Goal: Check status: Check status

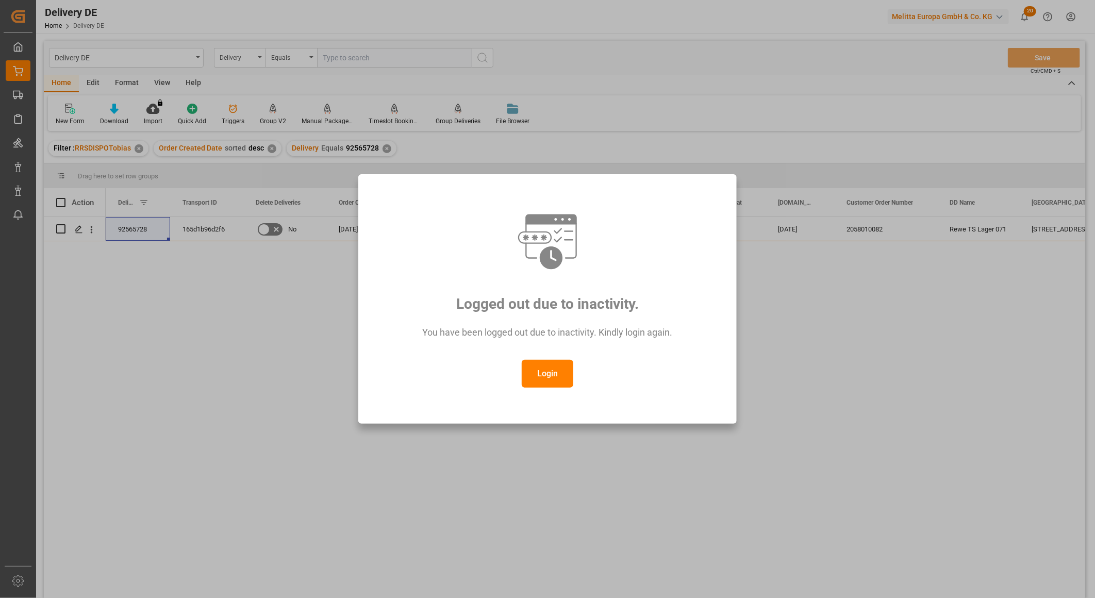
click at [548, 367] on button "Login" at bounding box center [548, 374] width 52 height 28
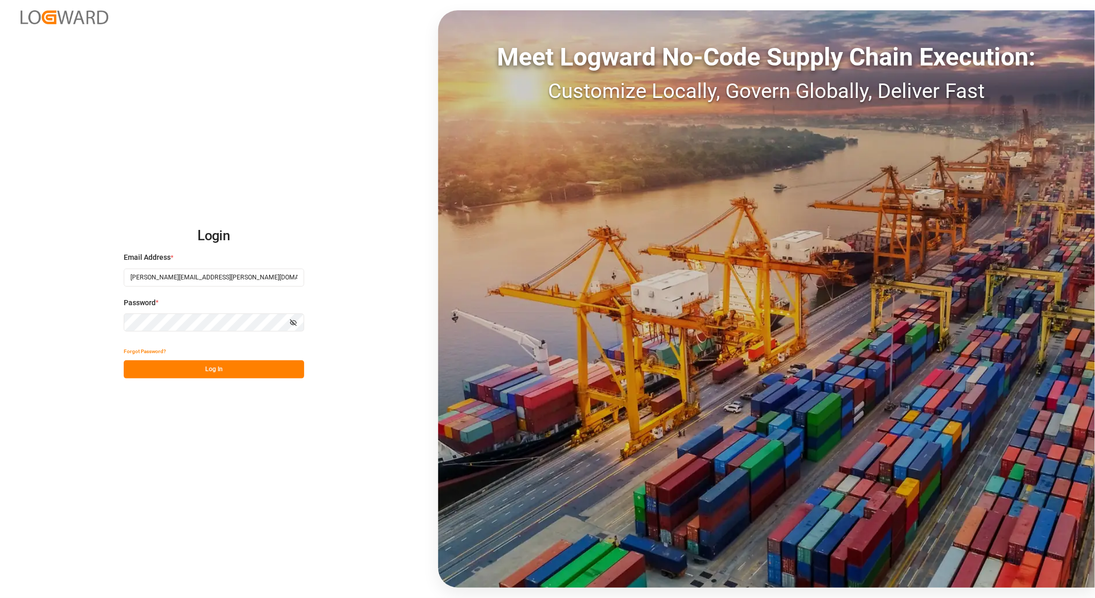
click at [214, 365] on button "Log In" at bounding box center [214, 369] width 180 height 18
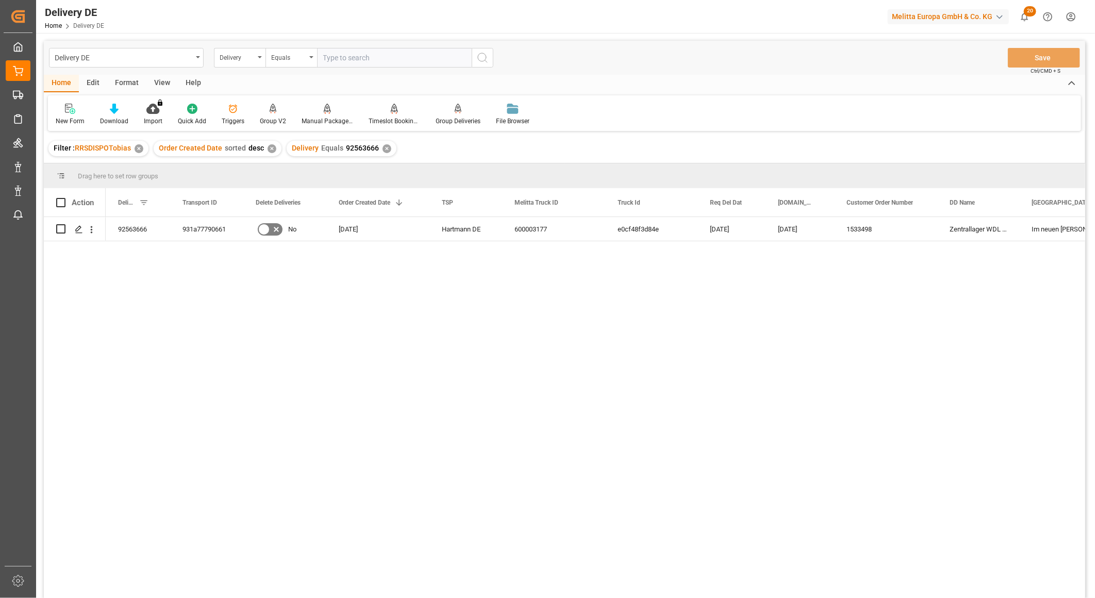
click at [346, 58] on input "text" at bounding box center [394, 58] width 155 height 20
type input "92550326"
click at [481, 57] on icon "search button" at bounding box center [482, 58] width 12 height 12
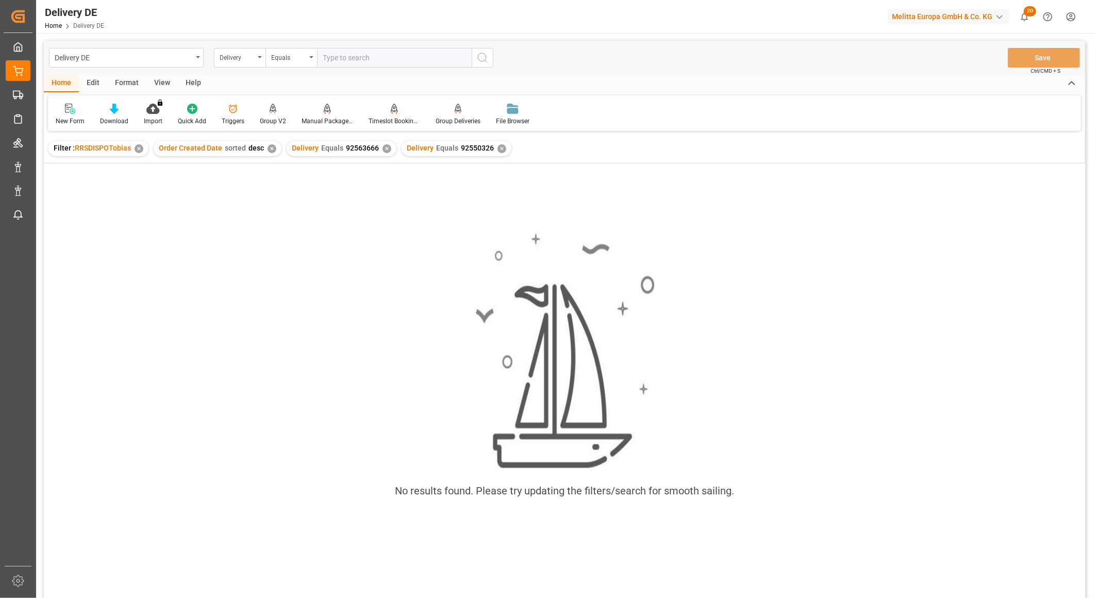
click at [383, 146] on div "✕" at bounding box center [386, 148] width 9 height 9
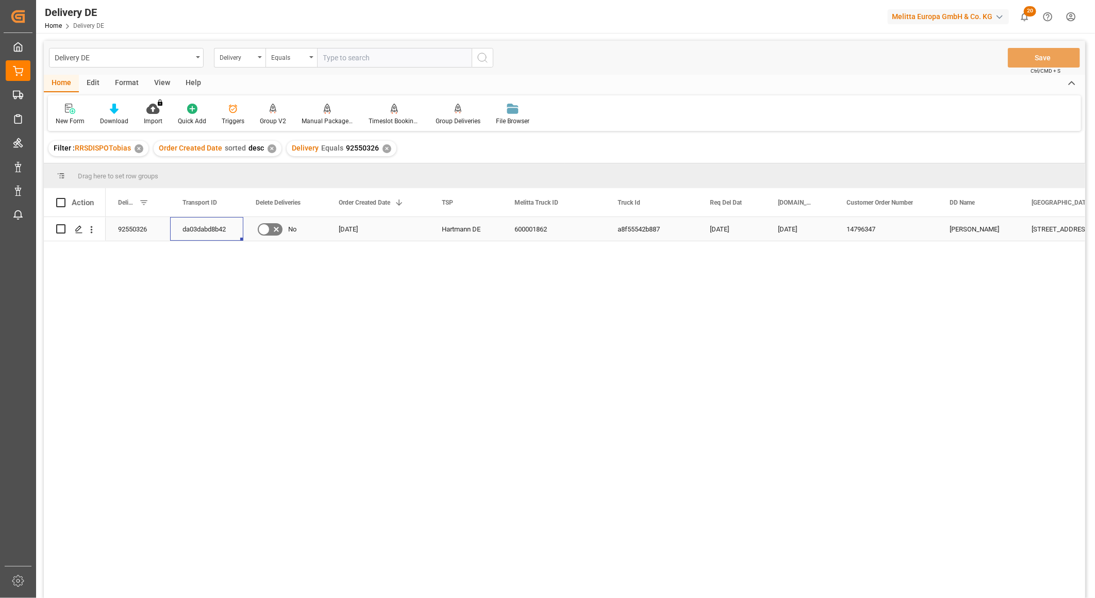
click at [212, 225] on div "da03dabd8b42" at bounding box center [206, 229] width 73 height 24
click at [361, 61] on input "text" at bounding box center [394, 58] width 155 height 20
paste input "92565800"
type input "92565800"
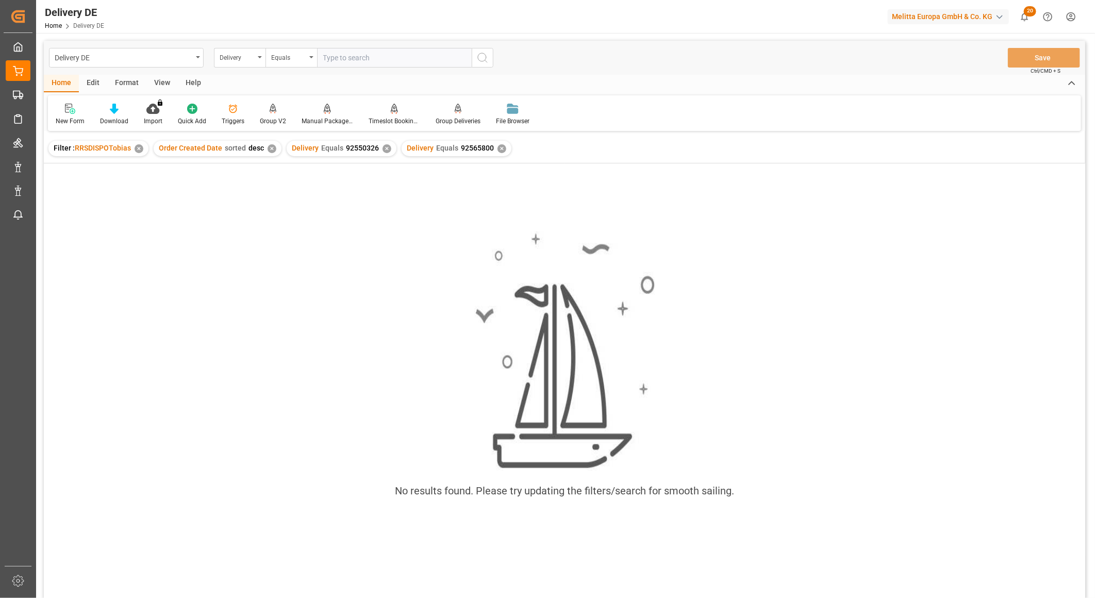
click at [384, 148] on div "✕" at bounding box center [386, 148] width 9 height 9
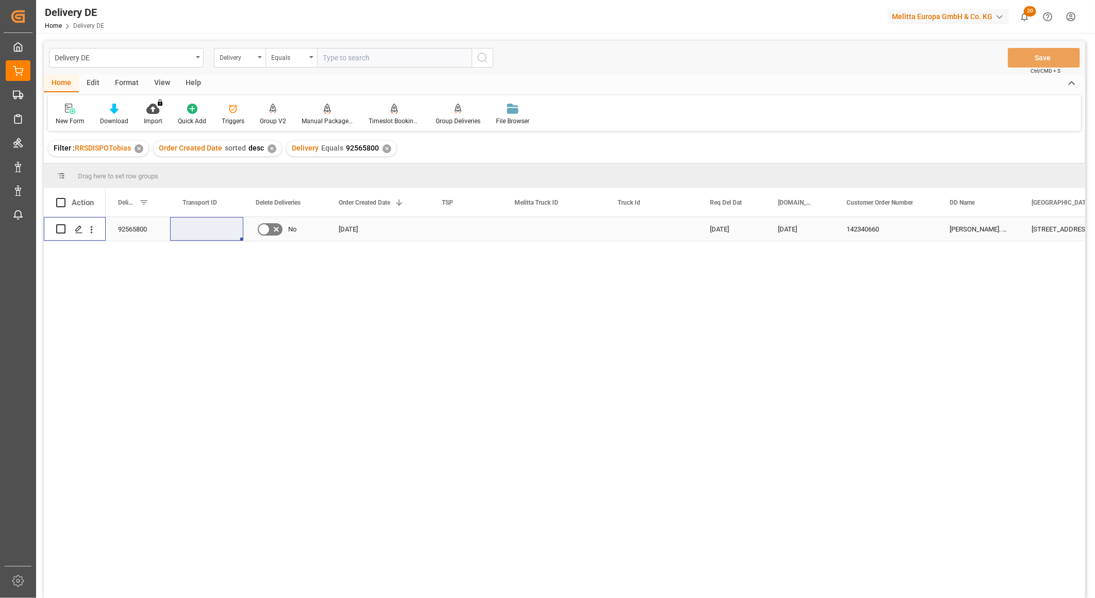
click at [58, 224] on input "Press Space to toggle row selection (unchecked)" at bounding box center [60, 228] width 9 height 9
checkbox input "true"
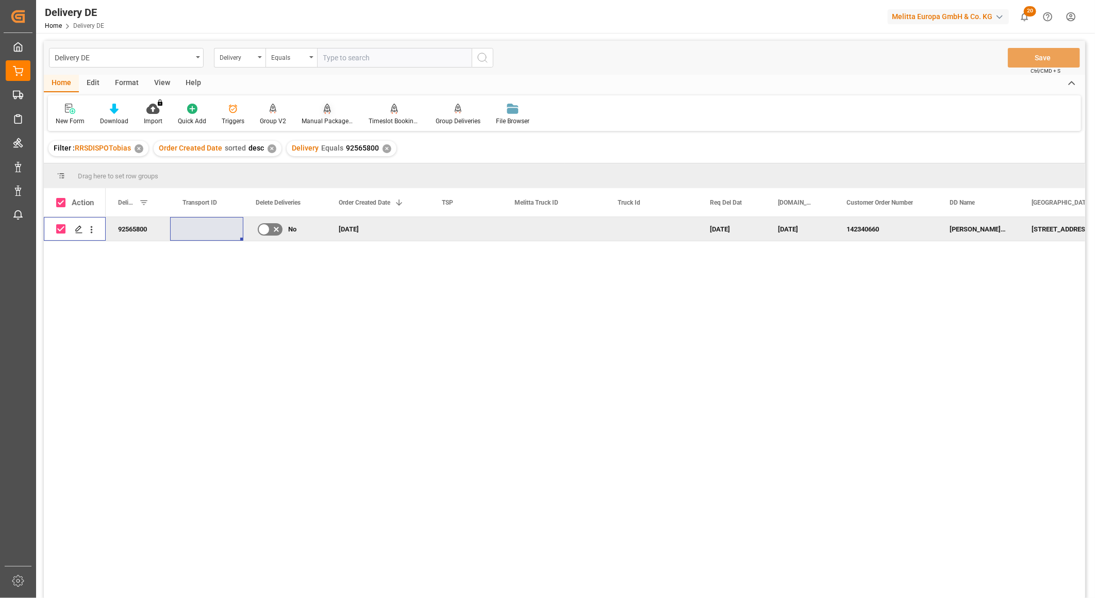
click at [328, 116] on div "Manual Package TypeDetermination" at bounding box center [327, 120] width 52 height 9
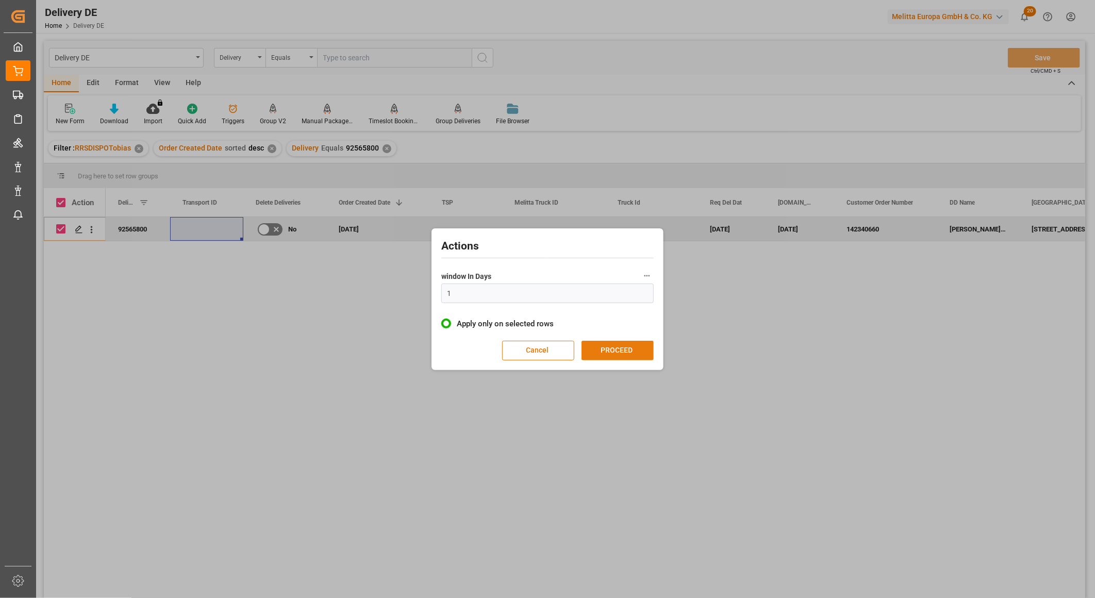
click at [612, 359] on button "PROCEED" at bounding box center [617, 351] width 72 height 20
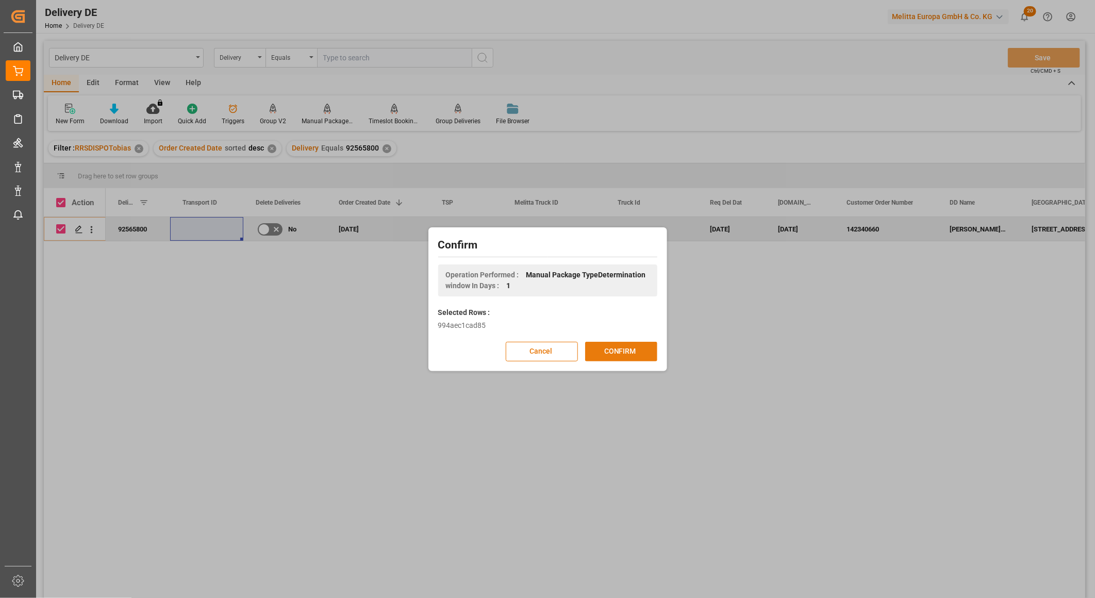
click at [615, 352] on button "CONFIRM" at bounding box center [621, 352] width 72 height 20
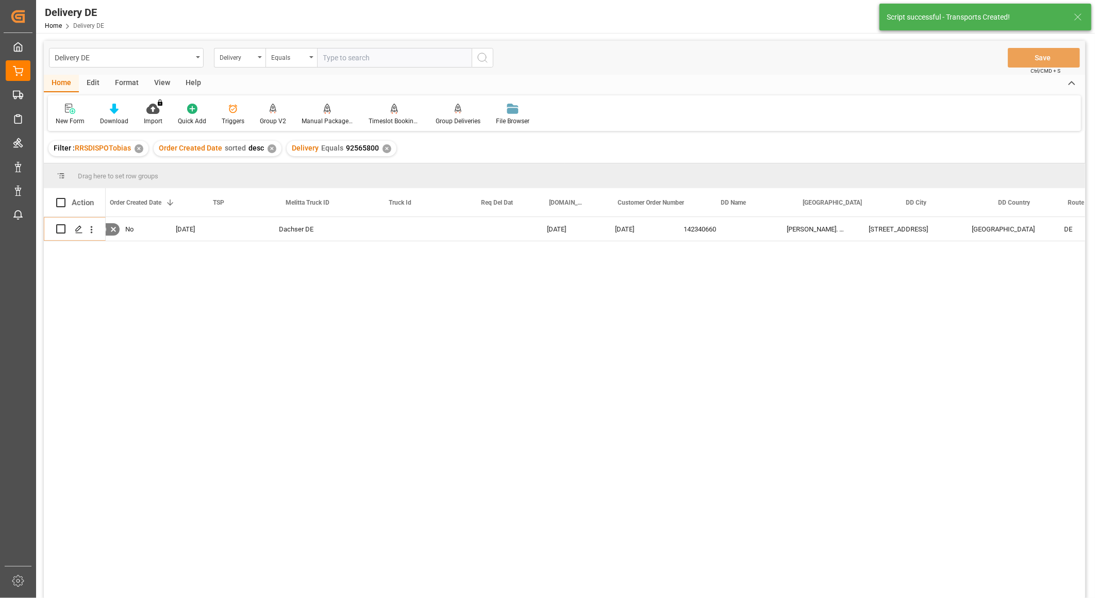
scroll to position [0, 229]
click at [814, 232] on div "[STREET_ADDRESS]" at bounding box center [841, 229] width 103 height 24
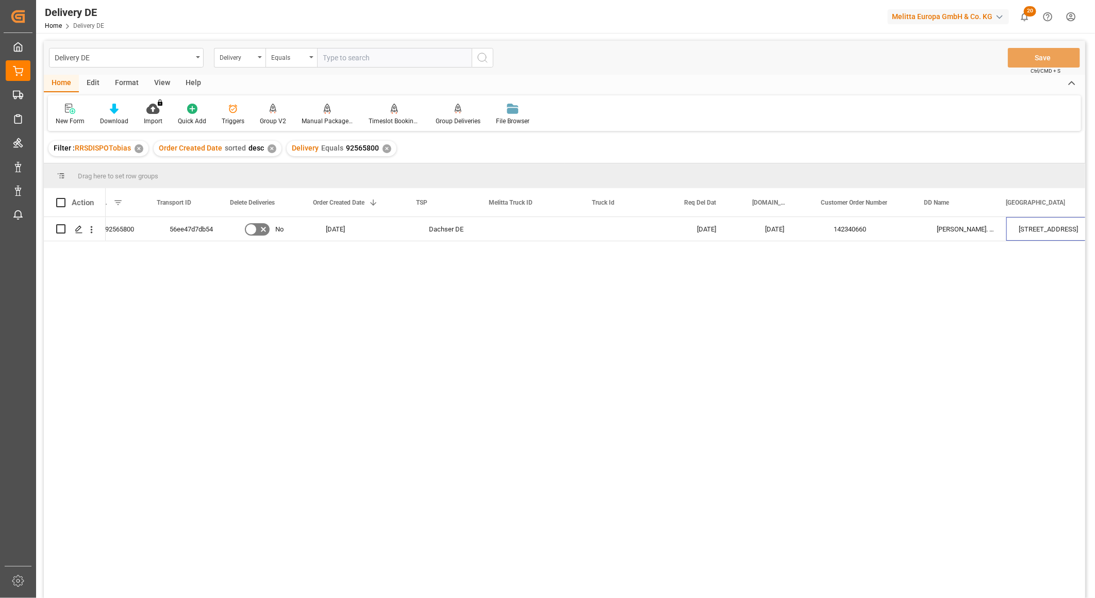
scroll to position [0, 0]
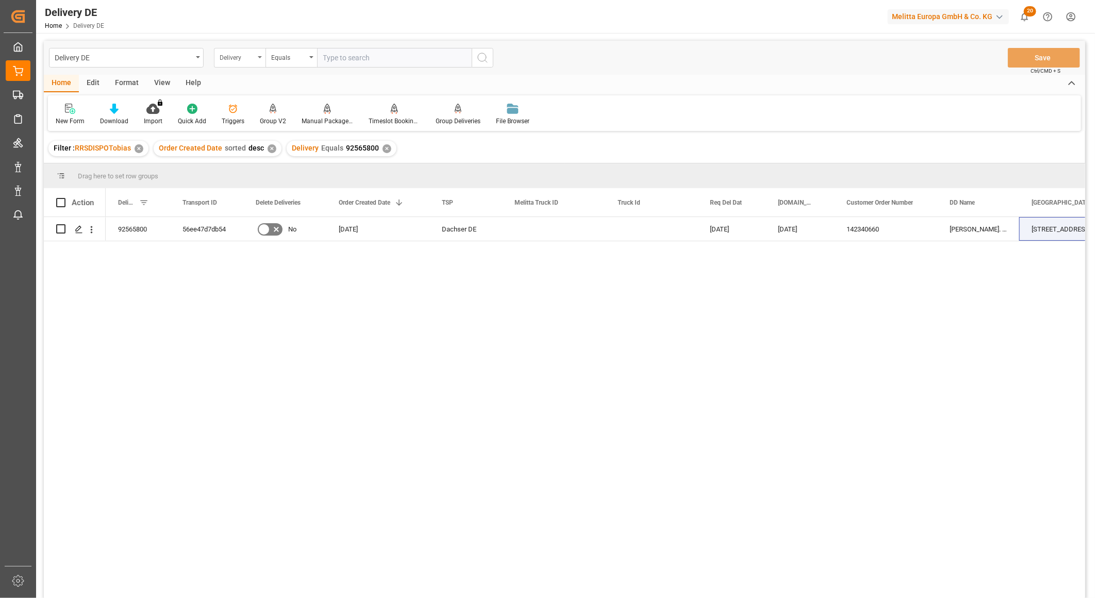
click at [236, 53] on div "Delivery" at bounding box center [237, 57] width 35 height 12
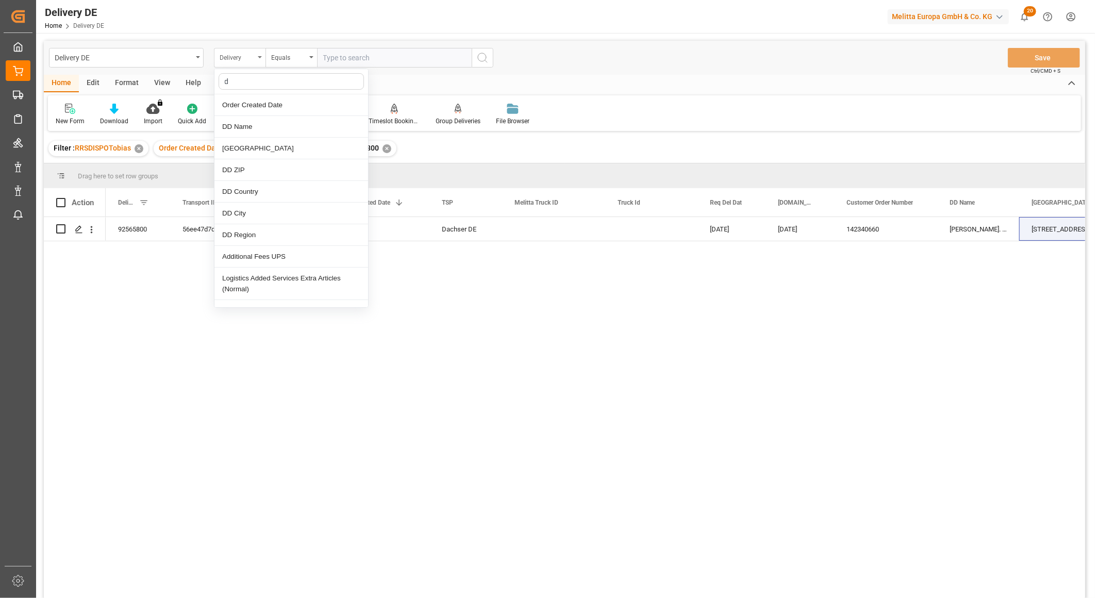
type input "dd"
click at [249, 145] on div "[GEOGRAPHIC_DATA]" at bounding box center [291, 149] width 154 height 22
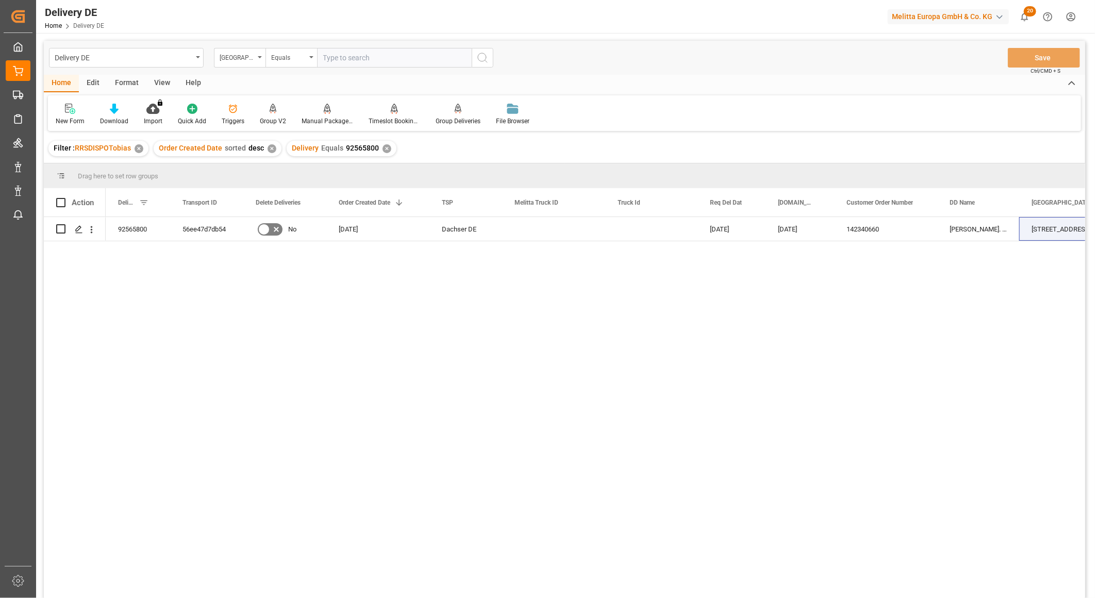
click at [357, 59] on input "text" at bounding box center [394, 58] width 155 height 20
paste input "[STREET_ADDRESS]"
type input "[STREET_ADDRESS]"
click at [482, 58] on icon "search button" at bounding box center [482, 58] width 12 height 12
click at [382, 147] on div "✕" at bounding box center [386, 148] width 9 height 9
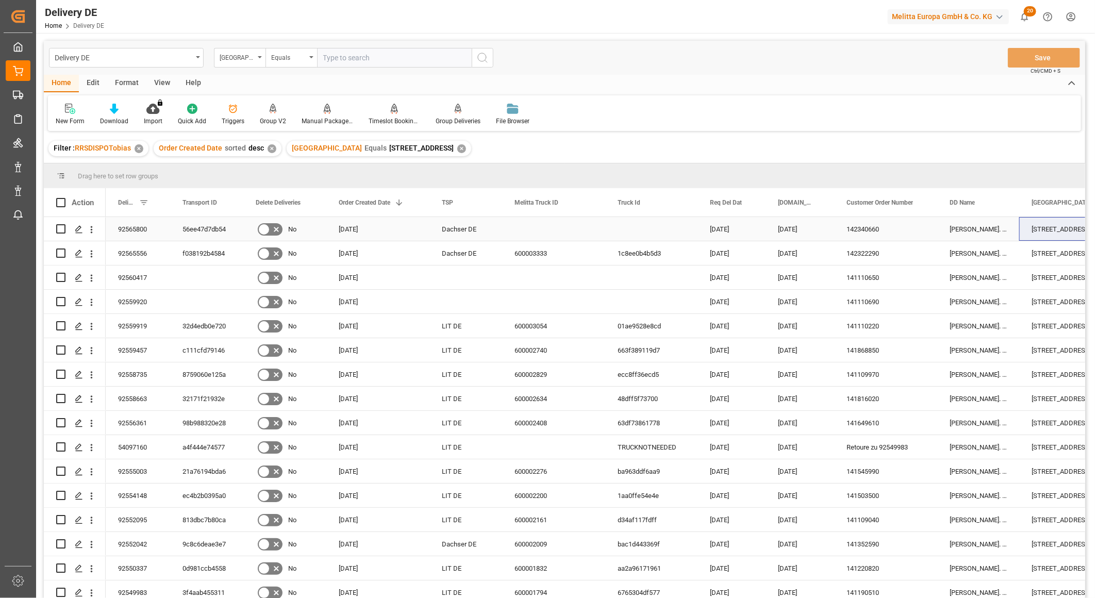
click at [194, 233] on div "56ee47d7db54" at bounding box center [206, 229] width 73 height 24
click at [243, 59] on div "[GEOGRAPHIC_DATA]" at bounding box center [237, 57] width 35 height 12
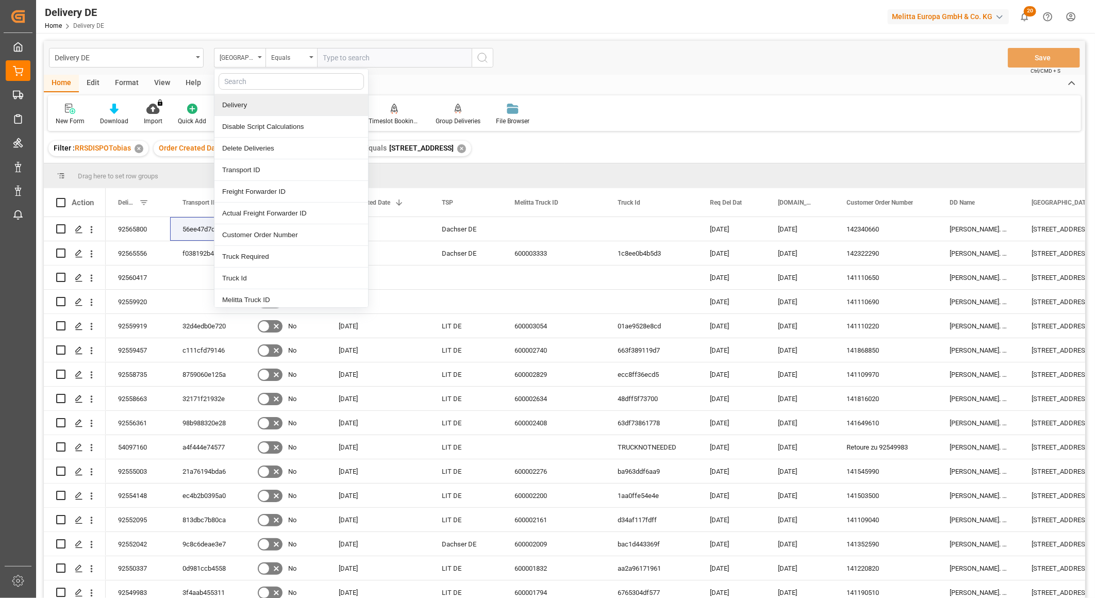
click at [231, 104] on div "Delivery" at bounding box center [291, 105] width 154 height 22
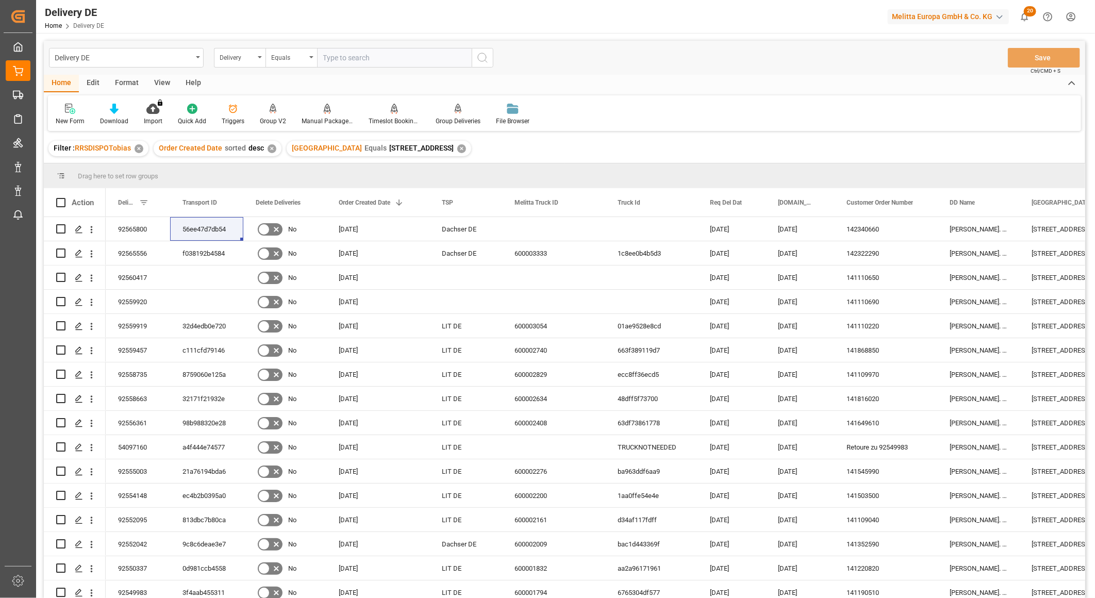
click at [342, 53] on input "text" at bounding box center [394, 58] width 155 height 20
type input "92564819"
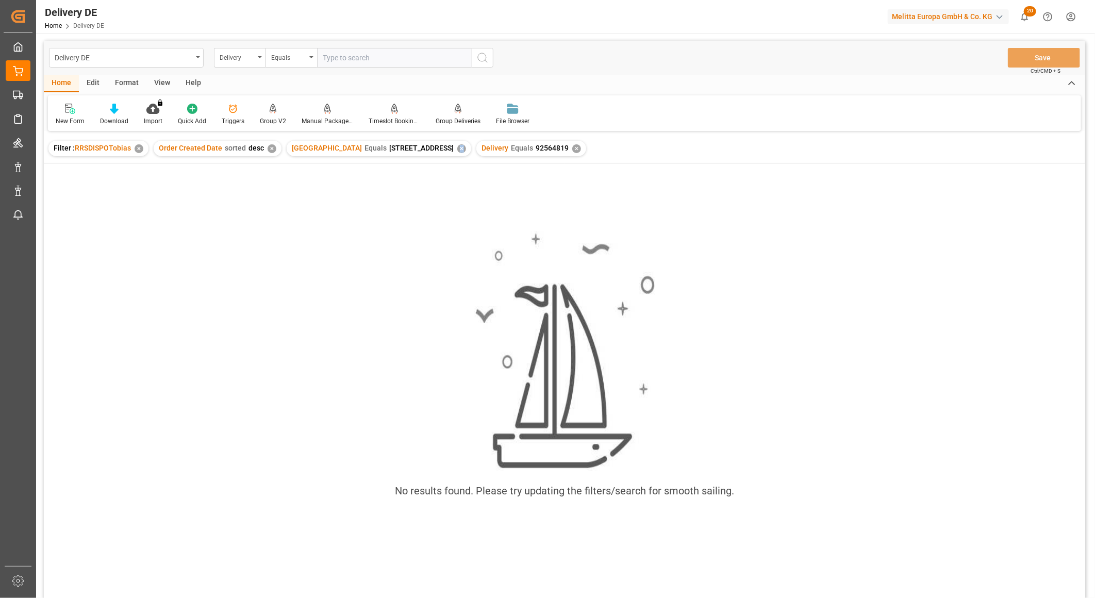
click at [398, 148] on div "DD Street Equals Am Ring 15 ✕" at bounding box center [379, 148] width 184 height 15
click at [457, 148] on div "✕" at bounding box center [461, 148] width 9 height 9
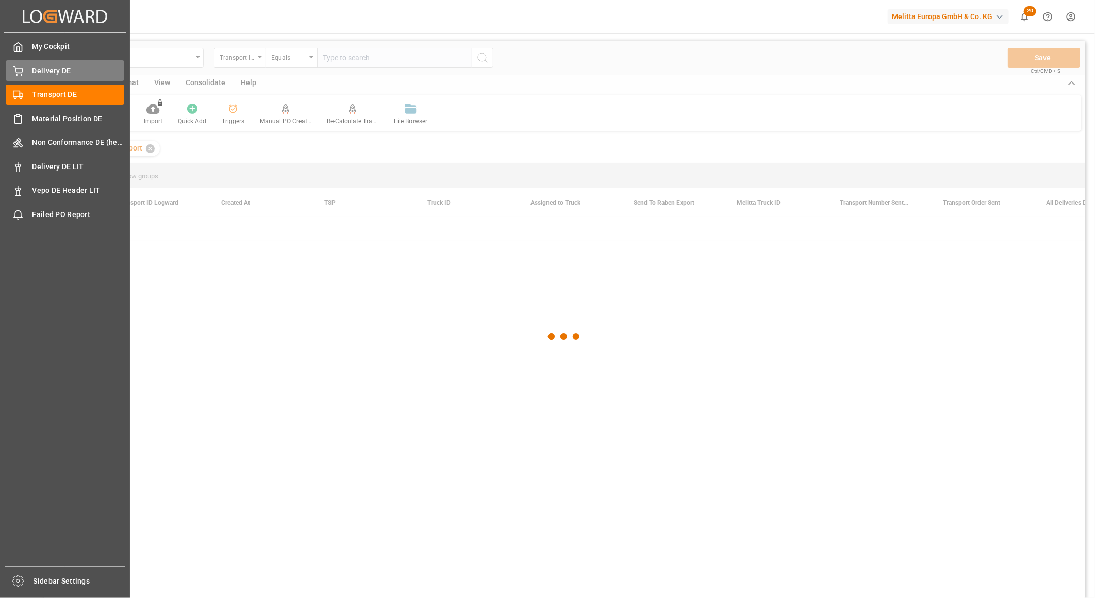
click at [43, 67] on span "Delivery DE" at bounding box center [78, 70] width 92 height 11
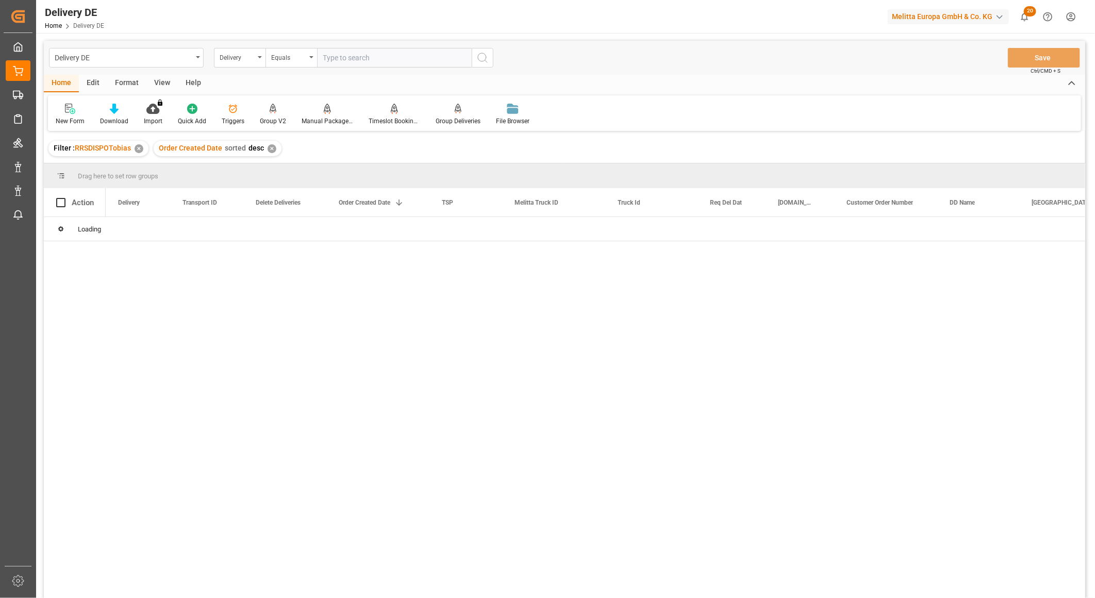
click at [358, 58] on input "text" at bounding box center [394, 58] width 155 height 20
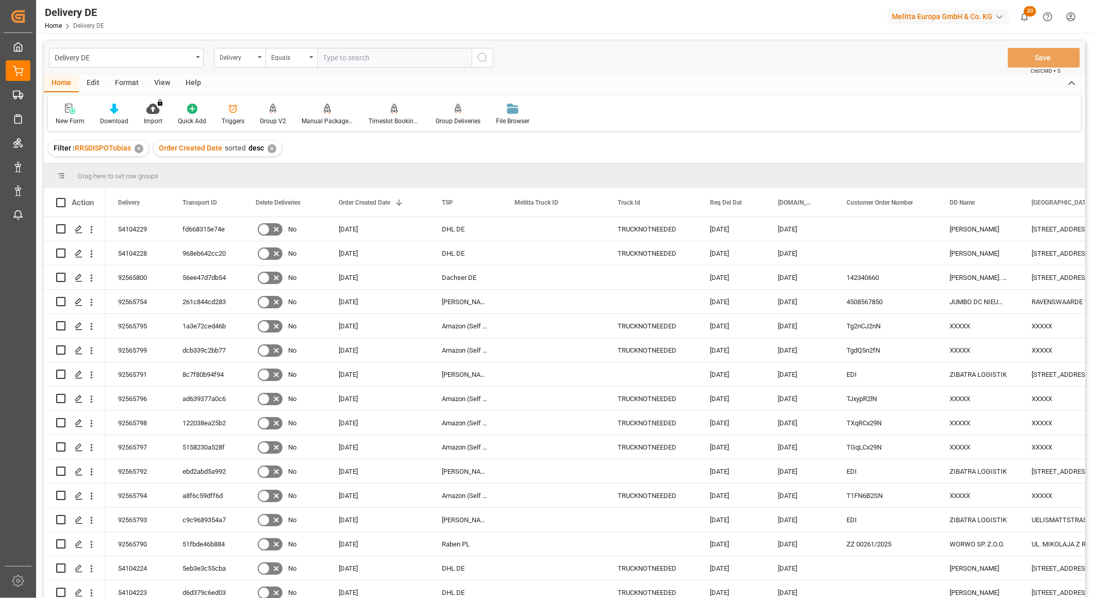
paste input "92562872"
type input "92562872"
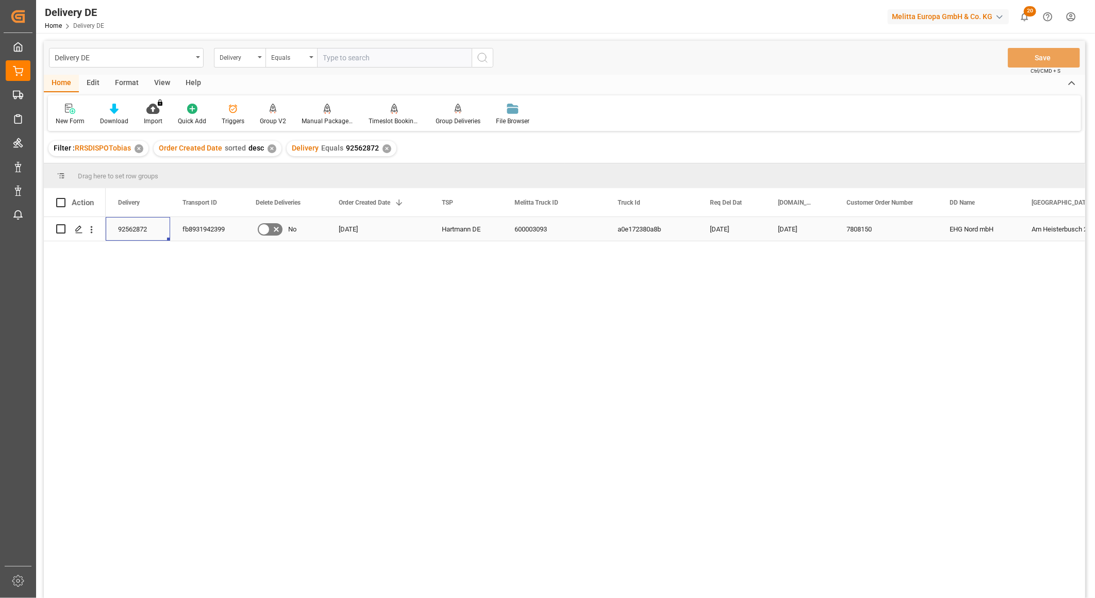
click at [139, 224] on div "92562872" at bounding box center [138, 229] width 64 height 24
click at [359, 59] on input "text" at bounding box center [394, 58] width 155 height 20
paste input "92564816"
type input "92564816"
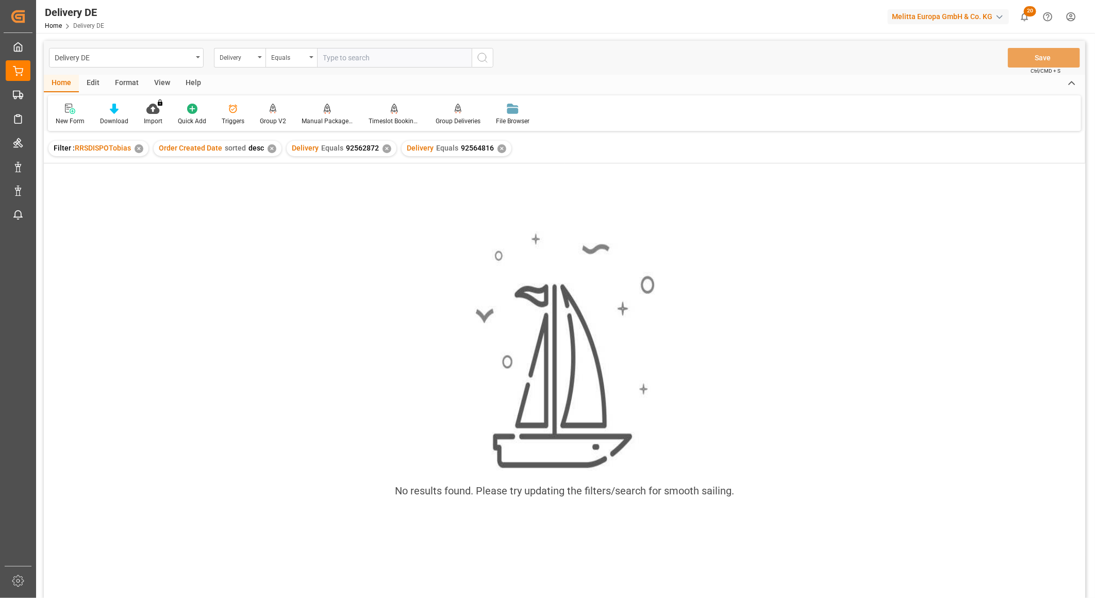
click at [383, 147] on div "✕" at bounding box center [386, 148] width 9 height 9
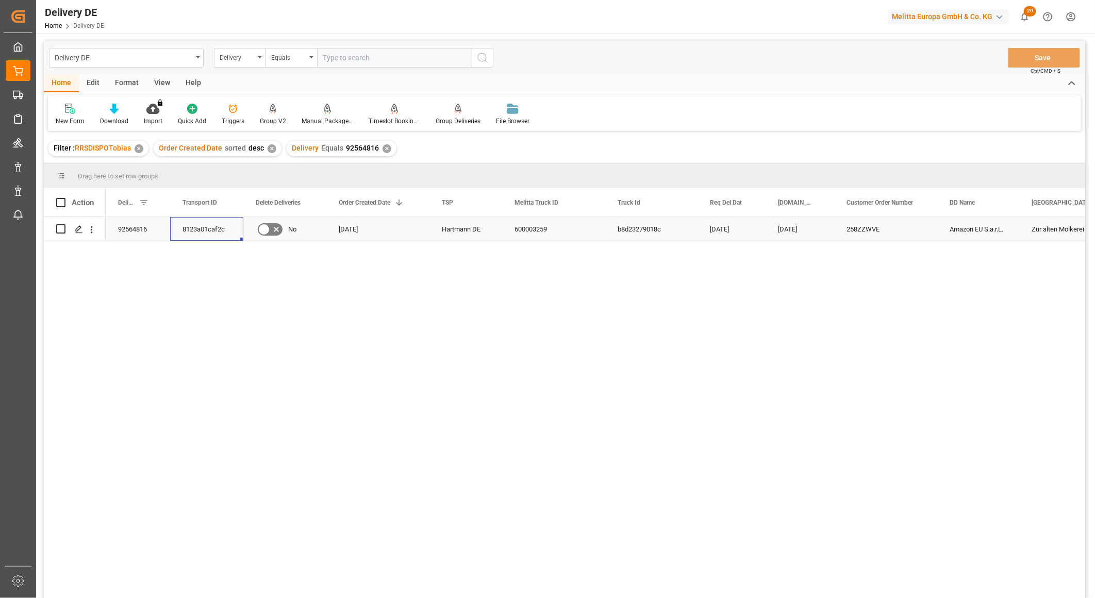
click at [215, 227] on div "8123a01caf2c" at bounding box center [206, 229] width 73 height 24
click at [356, 58] on input "text" at bounding box center [394, 58] width 155 height 20
click at [233, 58] on div "Delivery" at bounding box center [237, 57] width 35 height 12
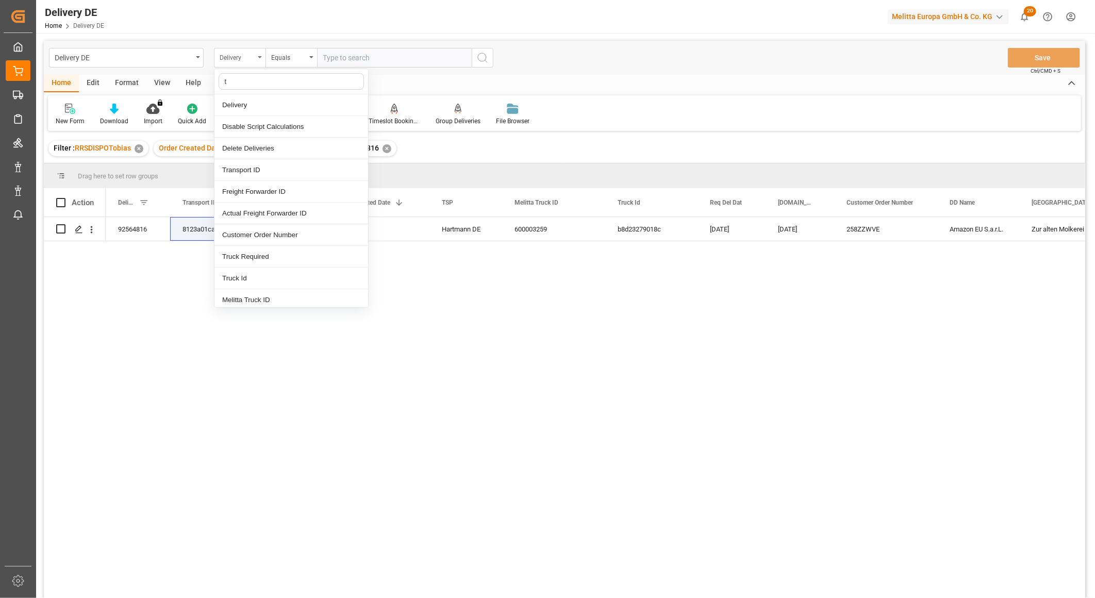
type input "tr"
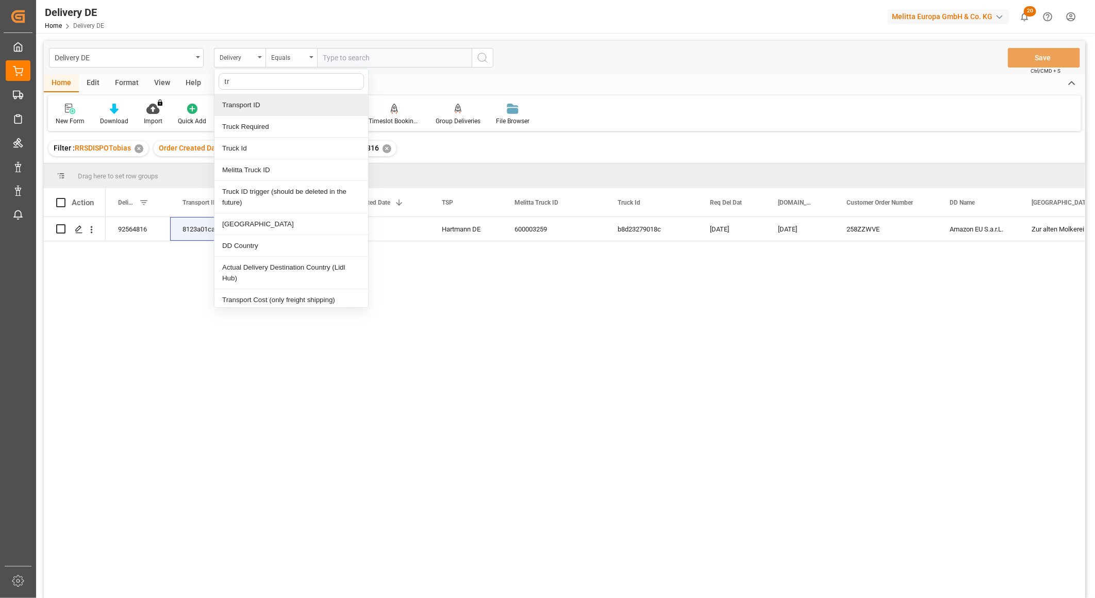
drag, startPoint x: 259, startPoint y: 103, endPoint x: 270, endPoint y: 85, distance: 21.0
click at [259, 104] on div "Transport ID" at bounding box center [291, 105] width 154 height 22
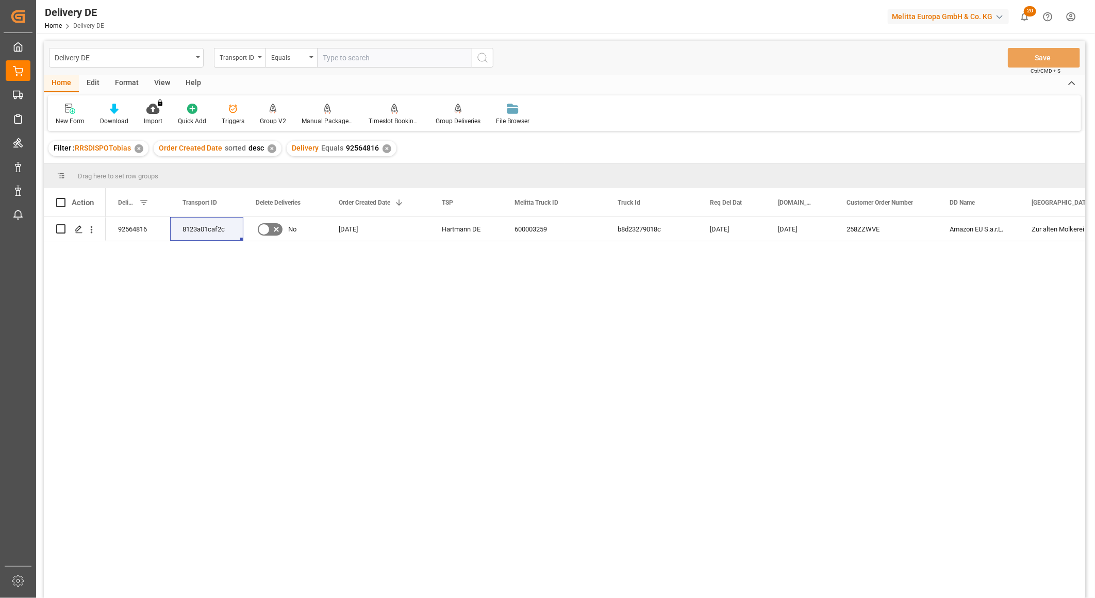
click at [351, 59] on input "text" at bounding box center [394, 58] width 155 height 20
paste input "8123a01caf2c"
type input "8123a01caf2c"
click at [486, 58] on icon "search button" at bounding box center [482, 58] width 12 height 12
click at [383, 148] on div "✕" at bounding box center [386, 148] width 9 height 9
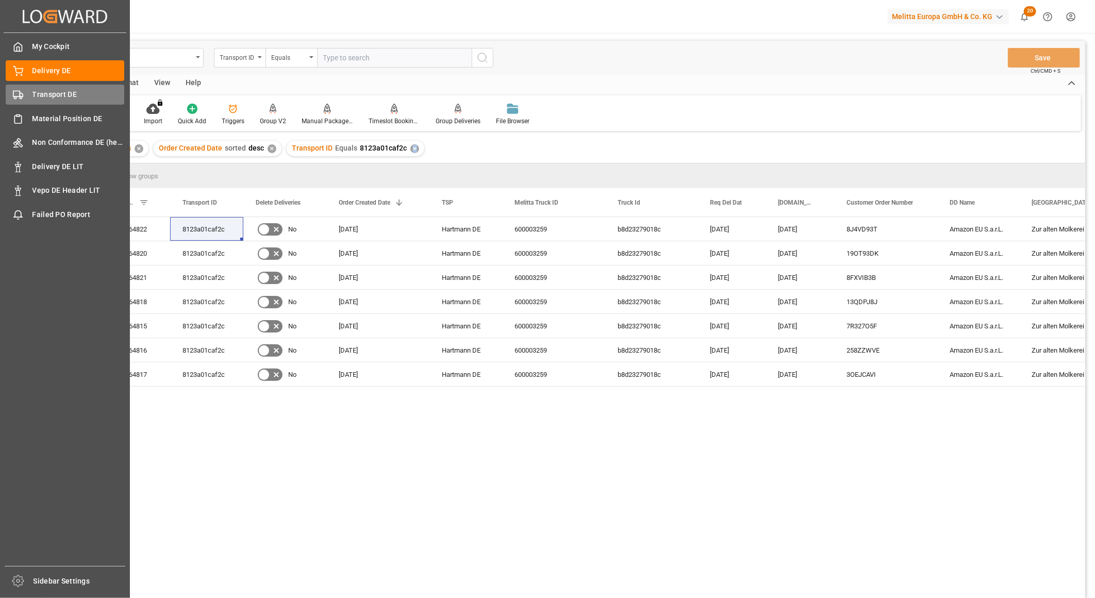
click at [23, 98] on icon at bounding box center [18, 95] width 10 height 10
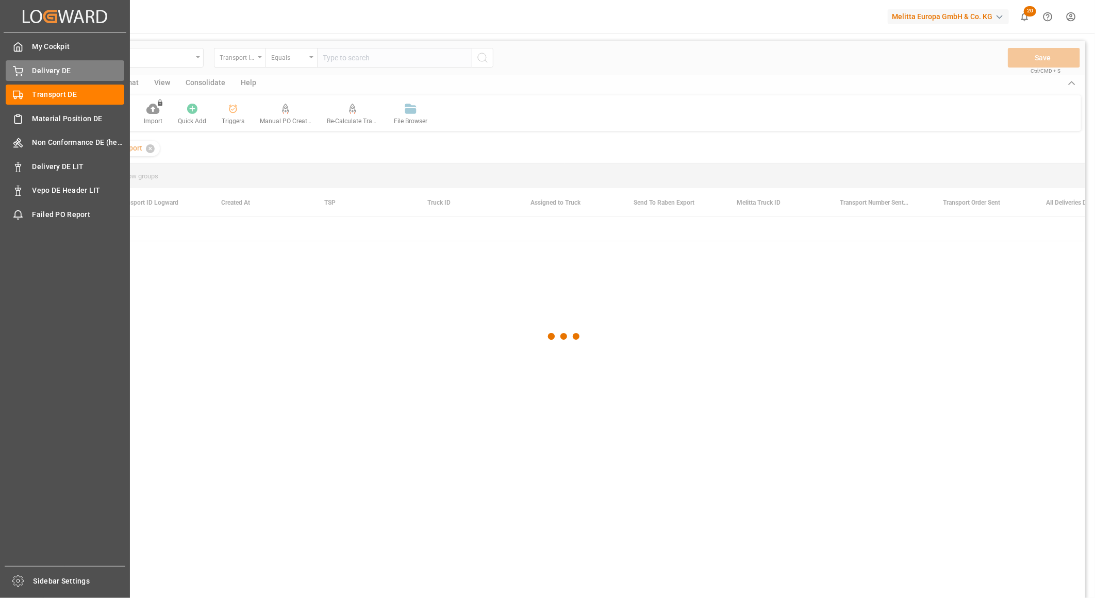
click at [32, 74] on span "Delivery DE" at bounding box center [78, 70] width 92 height 11
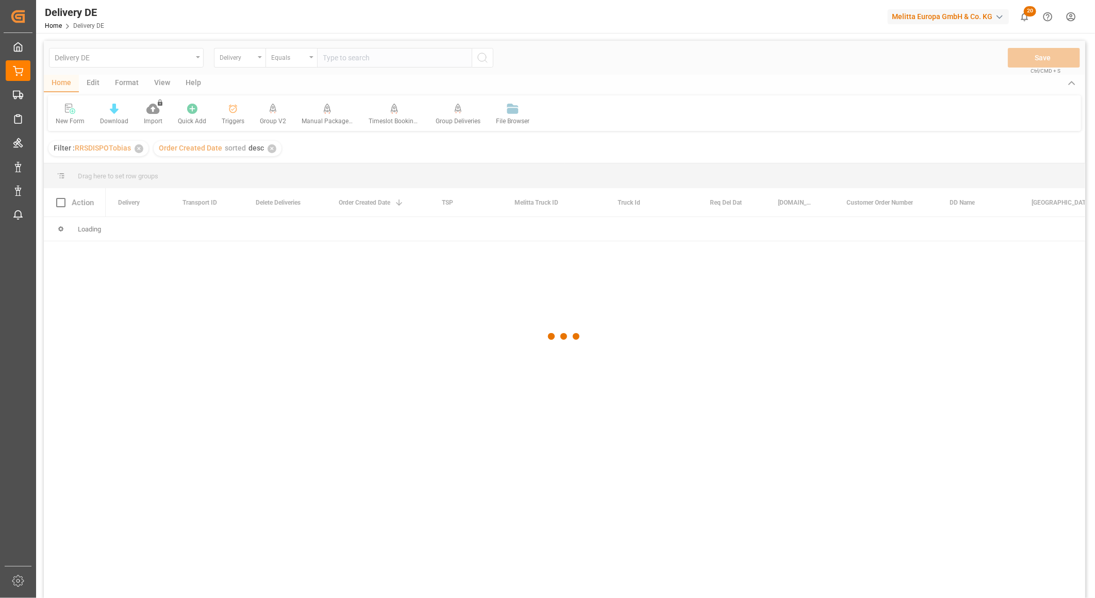
click at [614, 367] on div at bounding box center [564, 337] width 1041 height 592
click at [194, 339] on div at bounding box center [564, 337] width 1041 height 592
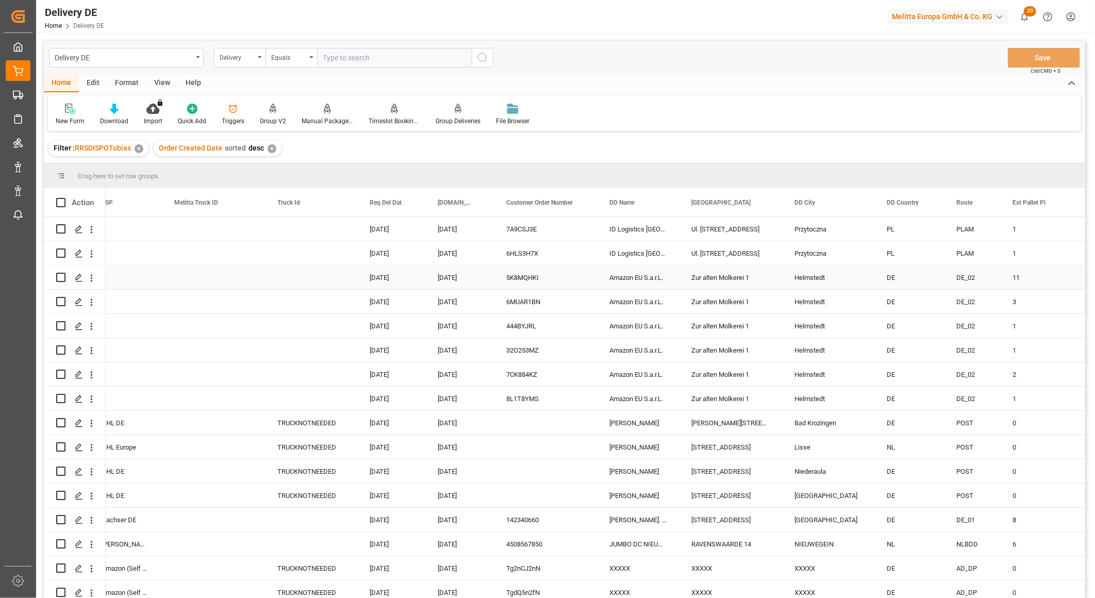
scroll to position [0, 343]
click at [272, 110] on icon at bounding box center [273, 108] width 7 height 9
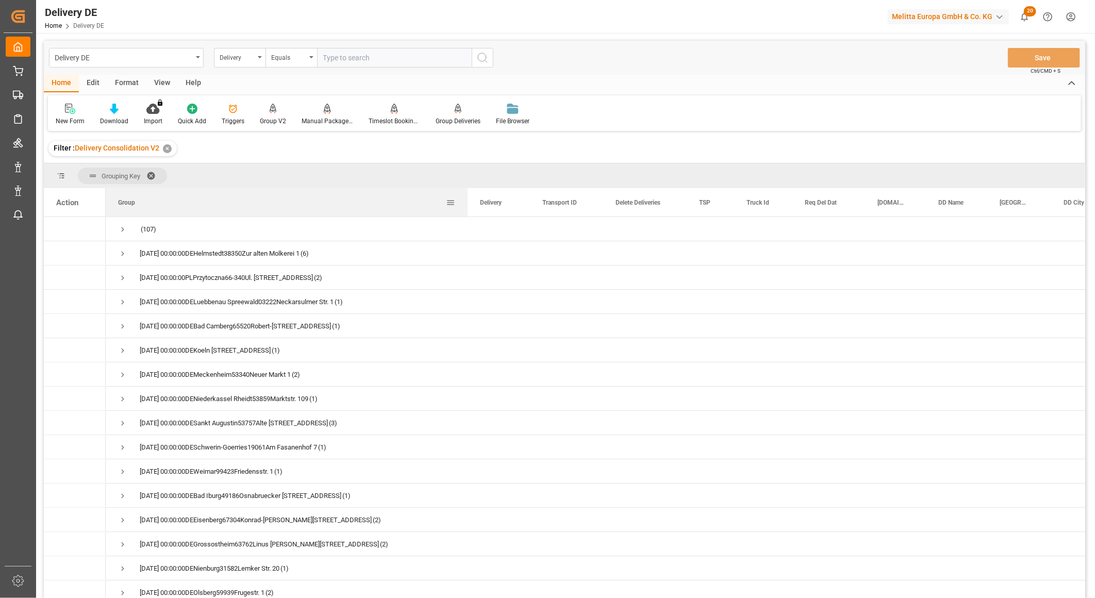
drag, startPoint x: 207, startPoint y: 200, endPoint x: 466, endPoint y: 196, distance: 258.7
click at [466, 196] on div at bounding box center [467, 202] width 4 height 28
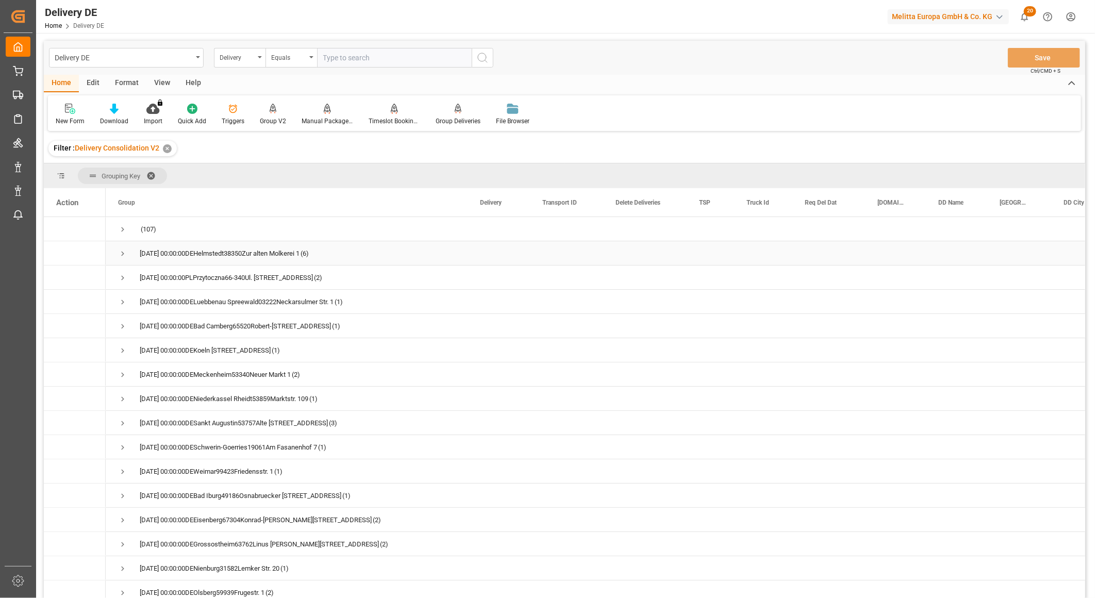
click at [121, 249] on span "Press SPACE to select this row." at bounding box center [122, 253] width 9 height 9
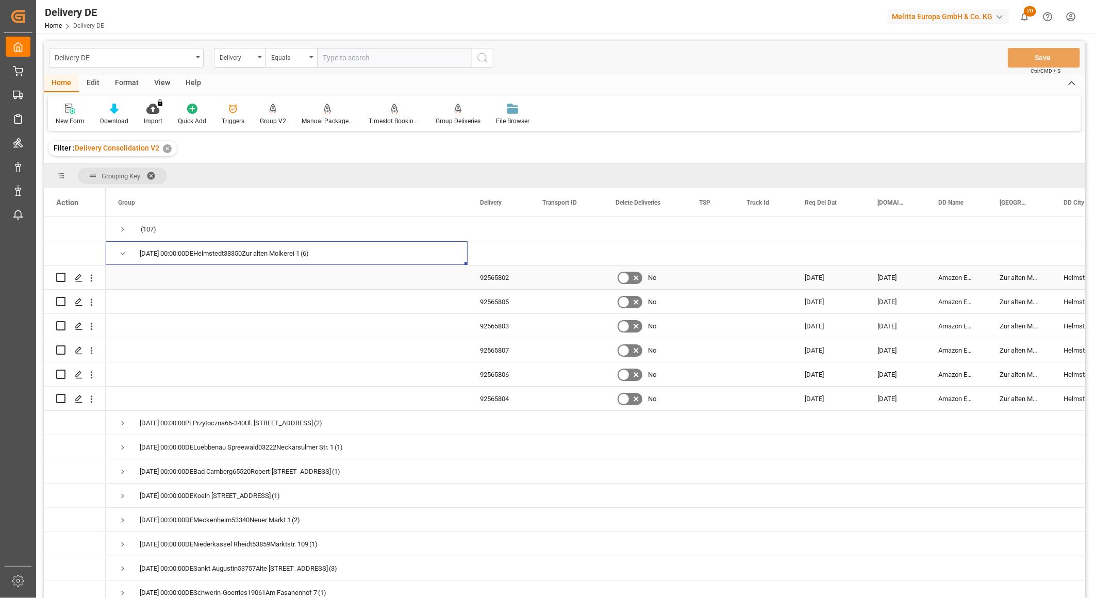
click at [61, 276] on input "Press Space to toggle row selection (unchecked)" at bounding box center [60, 277] width 9 height 9
checkbox input "true"
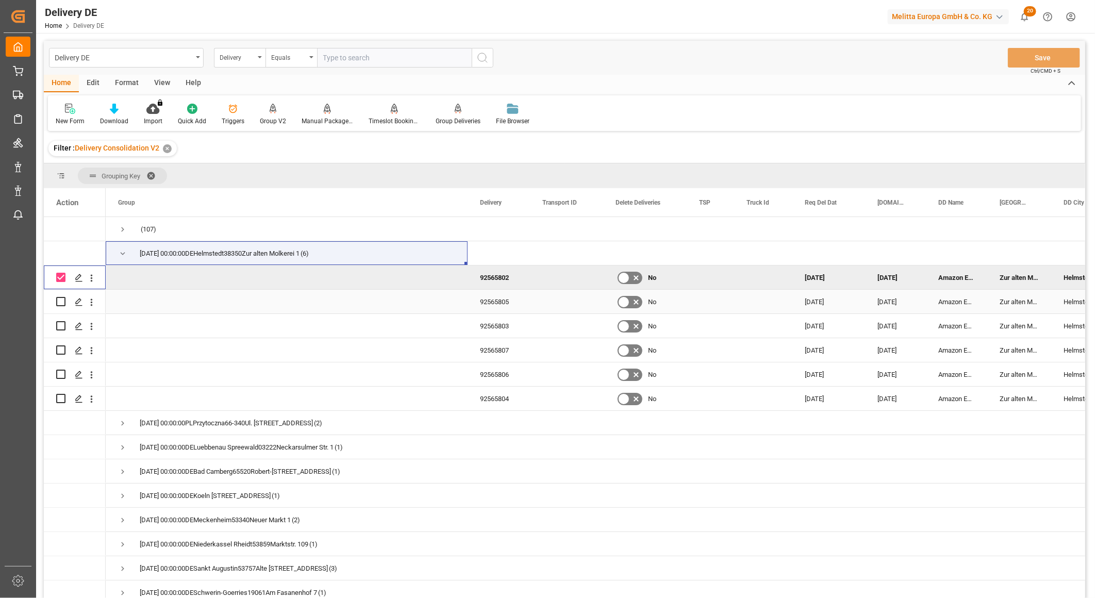
click at [59, 302] on input "Press Space to toggle row selection (unchecked)" at bounding box center [60, 301] width 9 height 9
checkbox input "true"
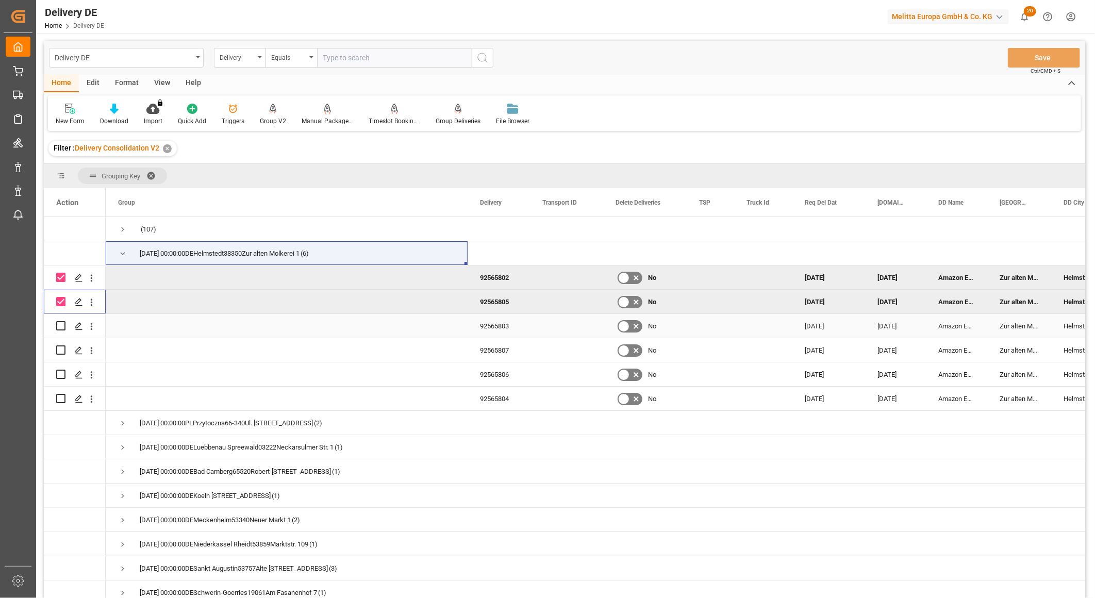
click at [59, 327] on input "Press Space to toggle row selection (unchecked)" at bounding box center [60, 325] width 9 height 9
checkbox input "true"
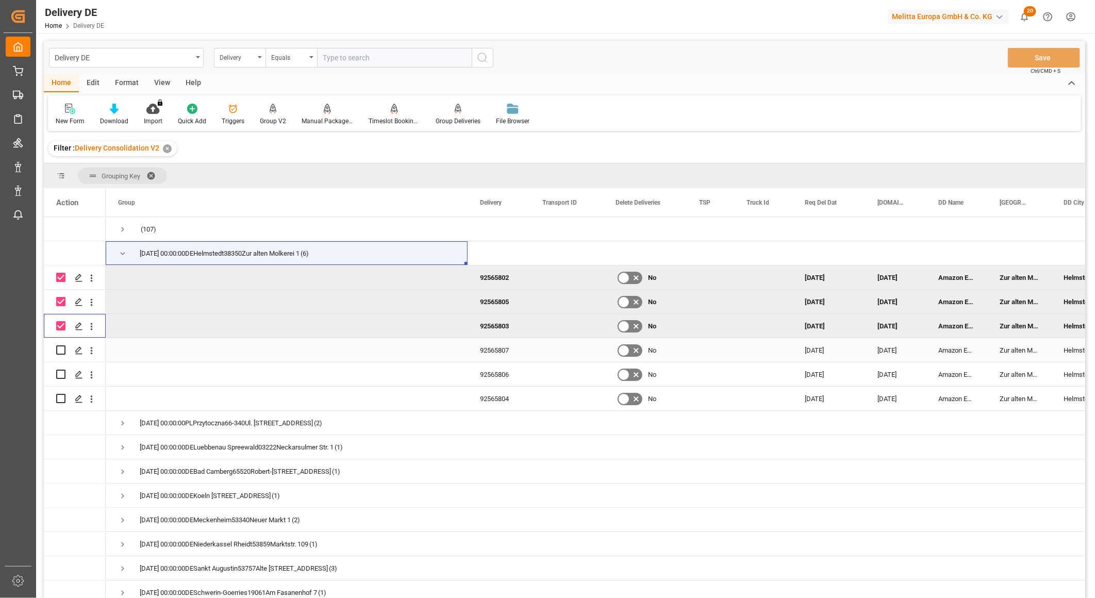
click at [60, 351] on input "Press Space to toggle row selection (unchecked)" at bounding box center [60, 349] width 9 height 9
checkbox input "true"
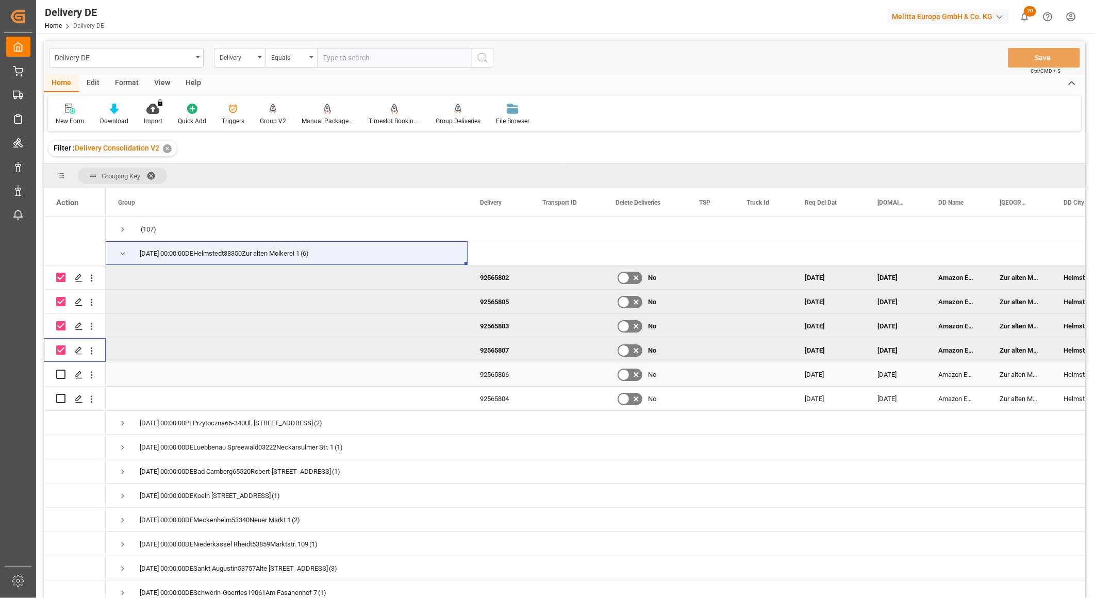
click at [60, 374] on input "Press Space to toggle row selection (unchecked)" at bounding box center [60, 373] width 9 height 9
checkbox input "true"
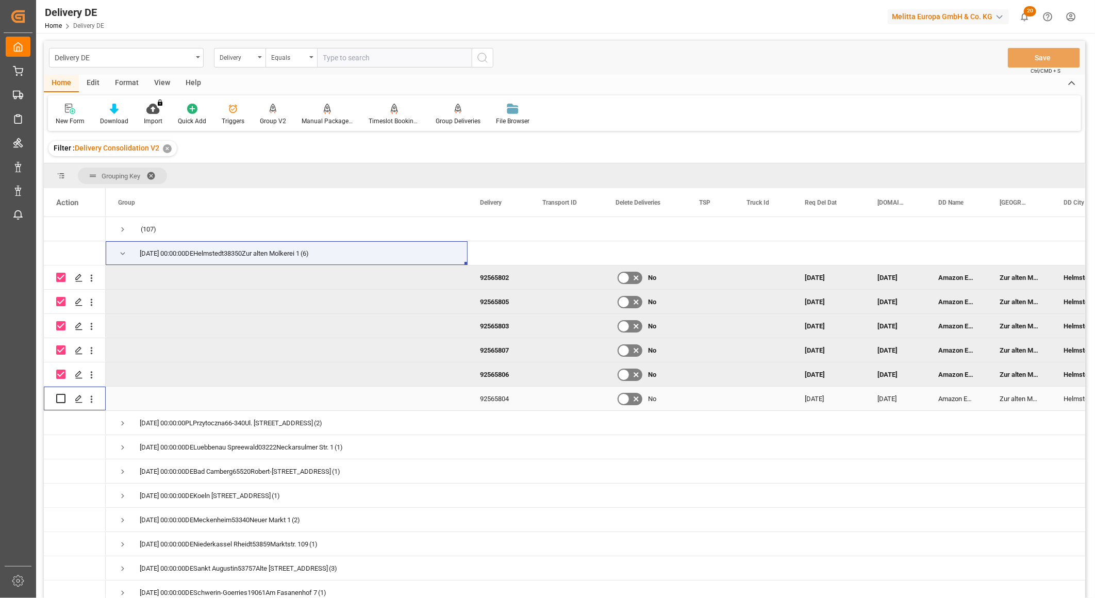
click at [59, 399] on input "Press Space to toggle row selection (unchecked)" at bounding box center [60, 398] width 9 height 9
checkbox input "true"
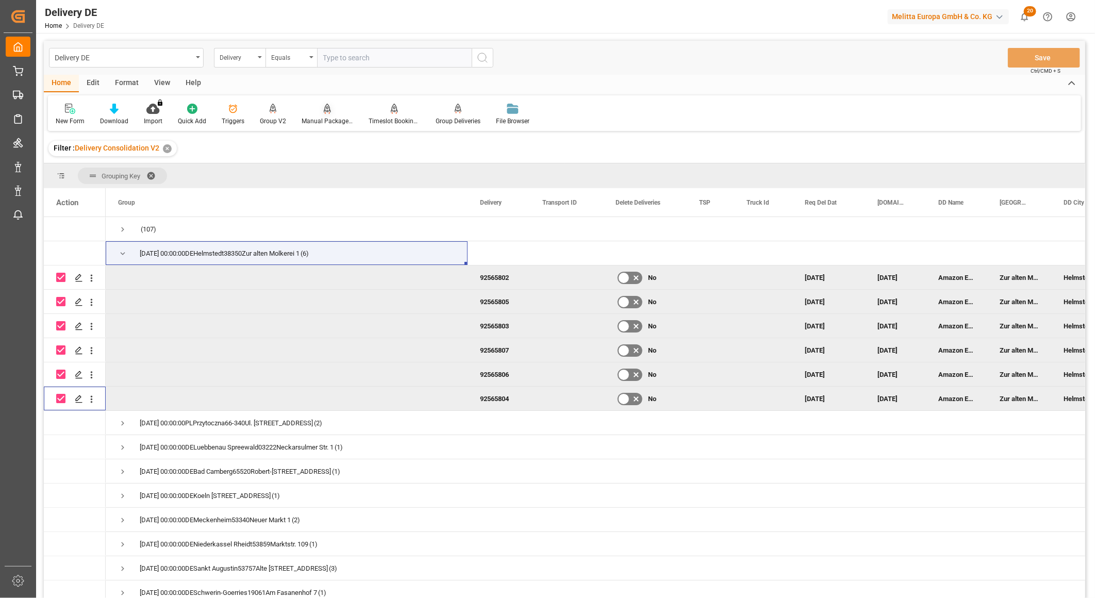
click at [324, 112] on icon at bounding box center [327, 109] width 7 height 10
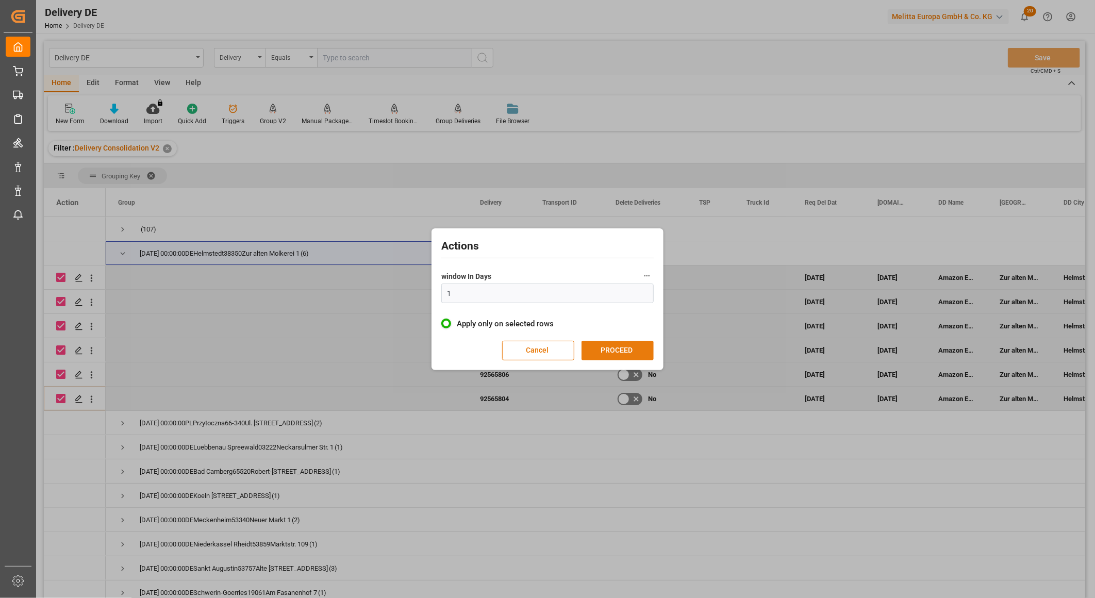
click at [629, 350] on button "PROCEED" at bounding box center [617, 351] width 72 height 20
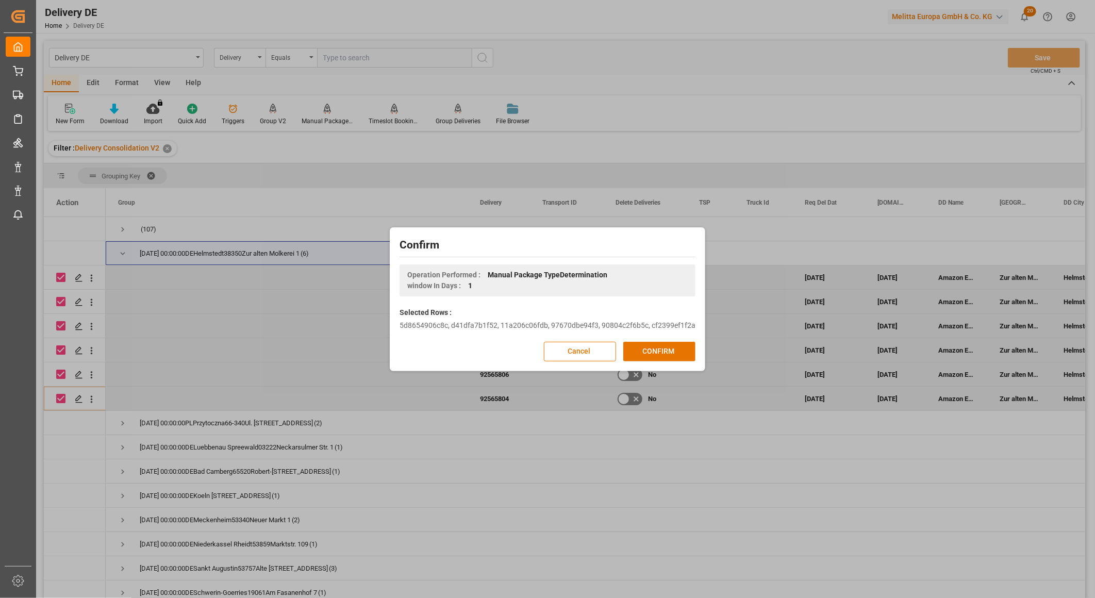
click at [628, 349] on button "CONFIRM" at bounding box center [659, 352] width 72 height 20
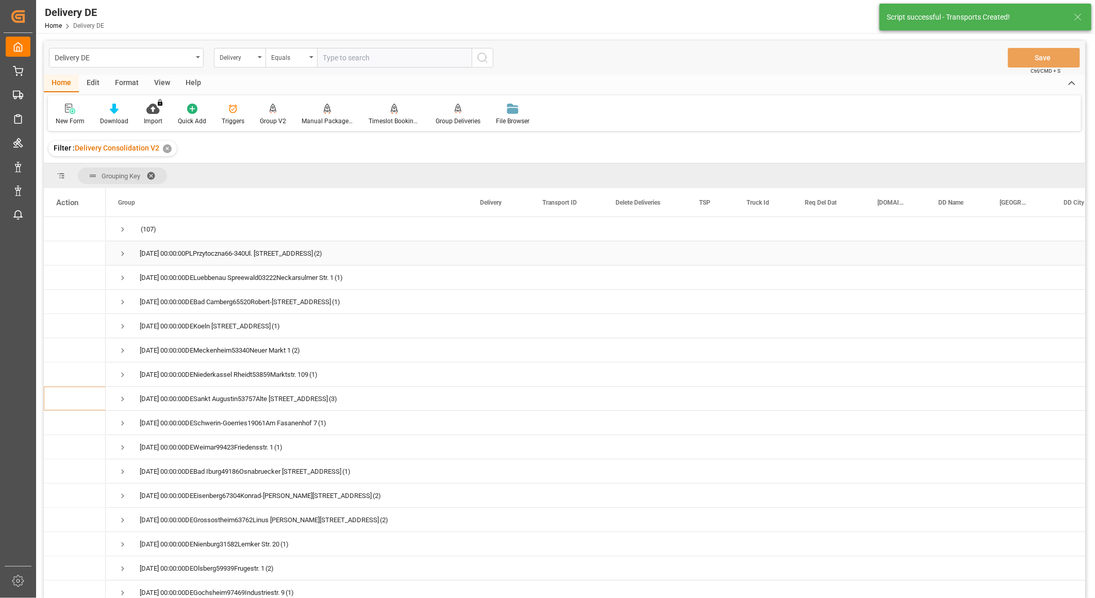
click at [124, 253] on span "Press SPACE to select this row." at bounding box center [122, 253] width 9 height 9
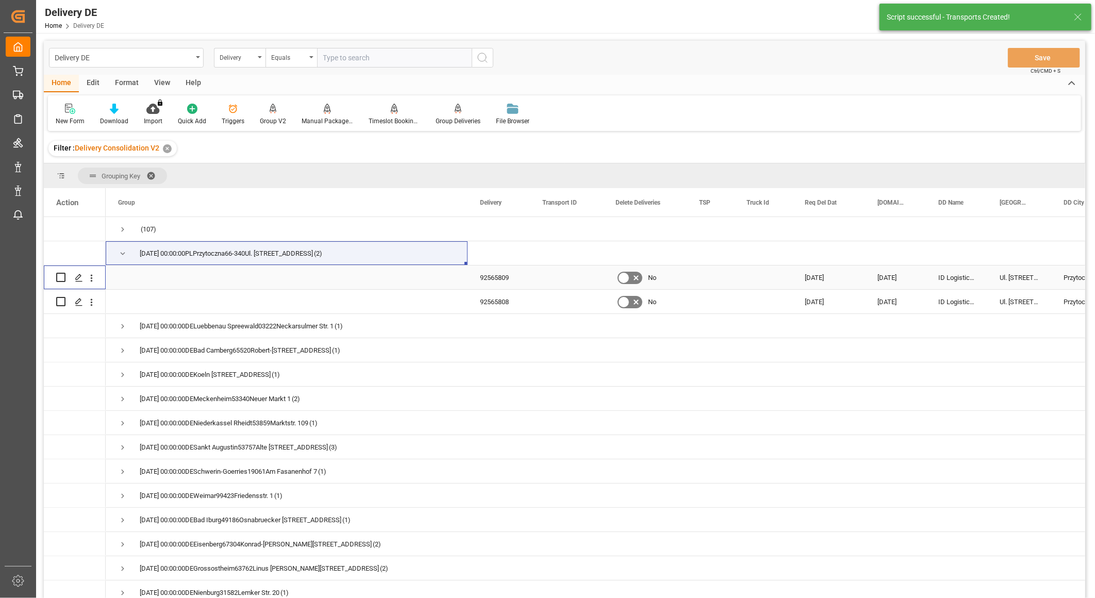
click at [57, 276] on input "Press Space to toggle row selection (unchecked)" at bounding box center [60, 277] width 9 height 9
checkbox input "true"
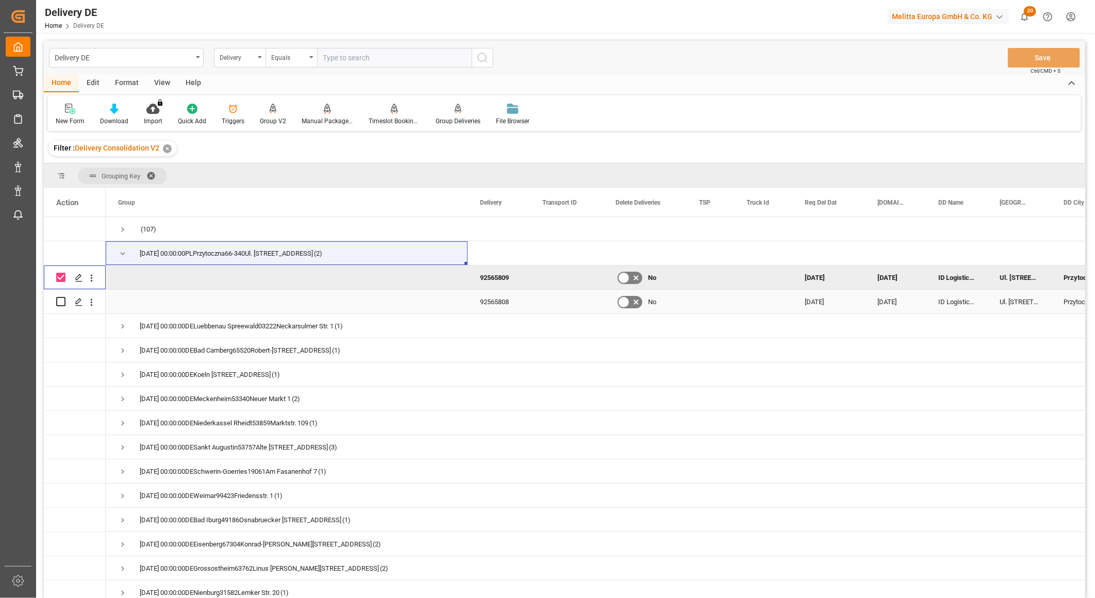
click at [61, 301] on input "Press Space to toggle row selection (unchecked)" at bounding box center [60, 301] width 9 height 9
checkbox input "true"
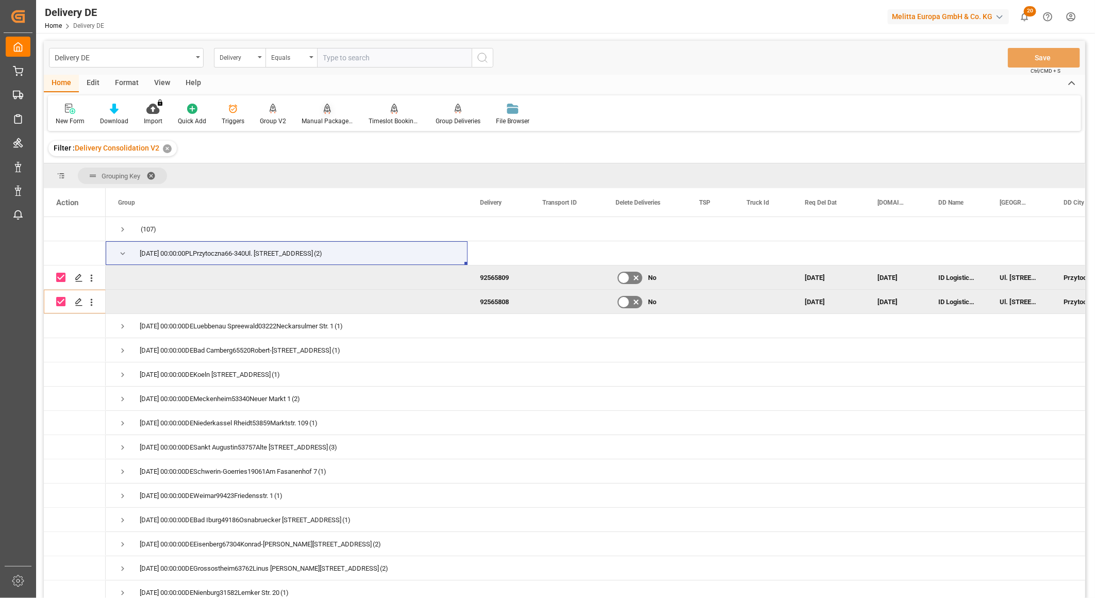
click at [324, 113] on icon at bounding box center [327, 109] width 7 height 10
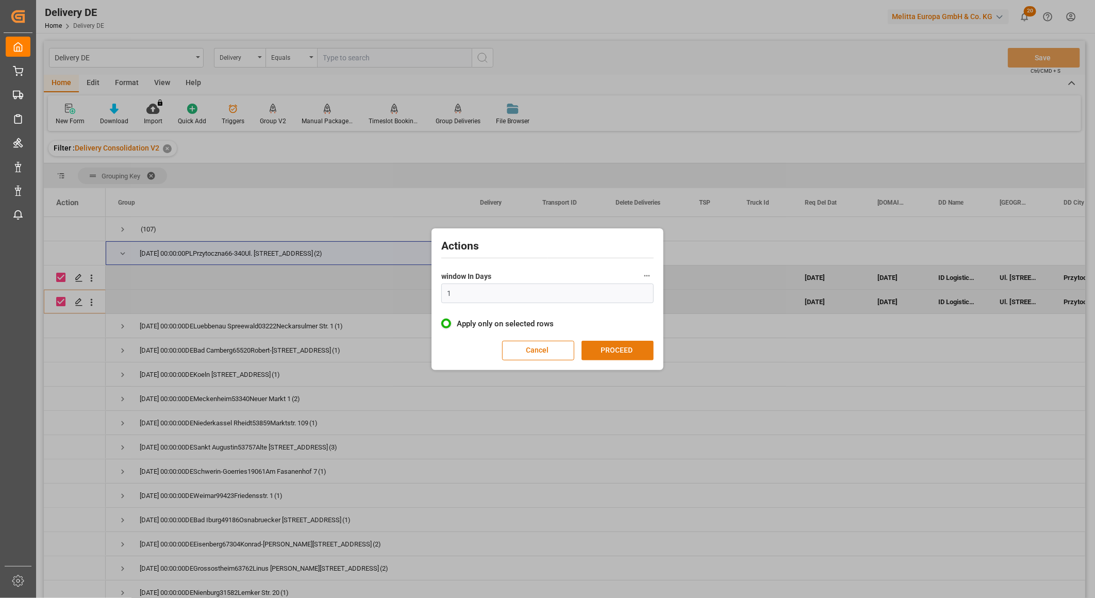
click at [606, 347] on button "PROCEED" at bounding box center [617, 351] width 72 height 20
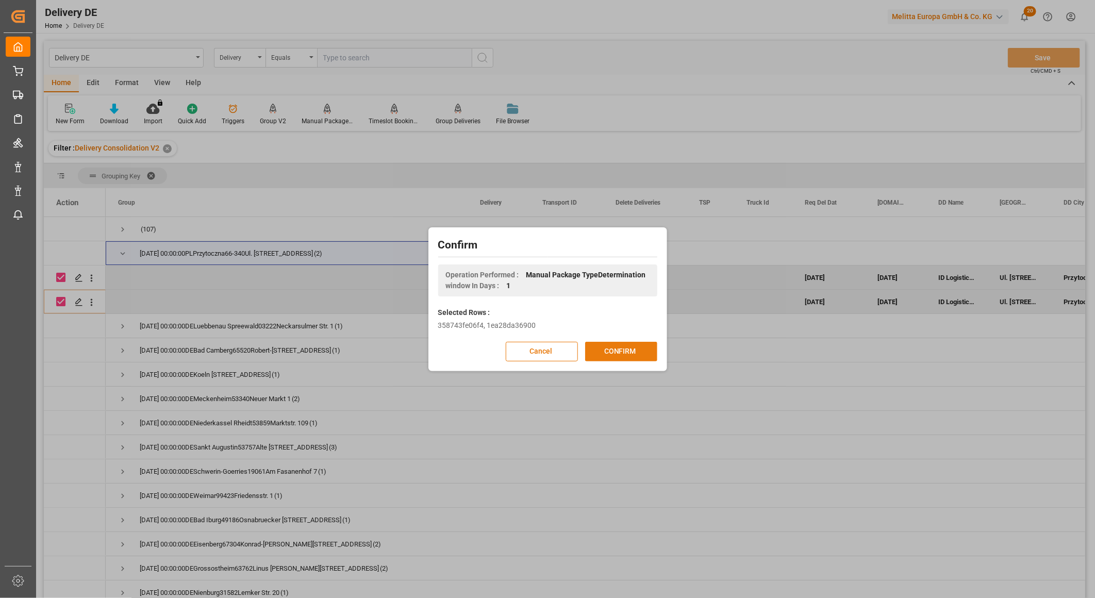
click at [614, 349] on button "CONFIRM" at bounding box center [621, 352] width 72 height 20
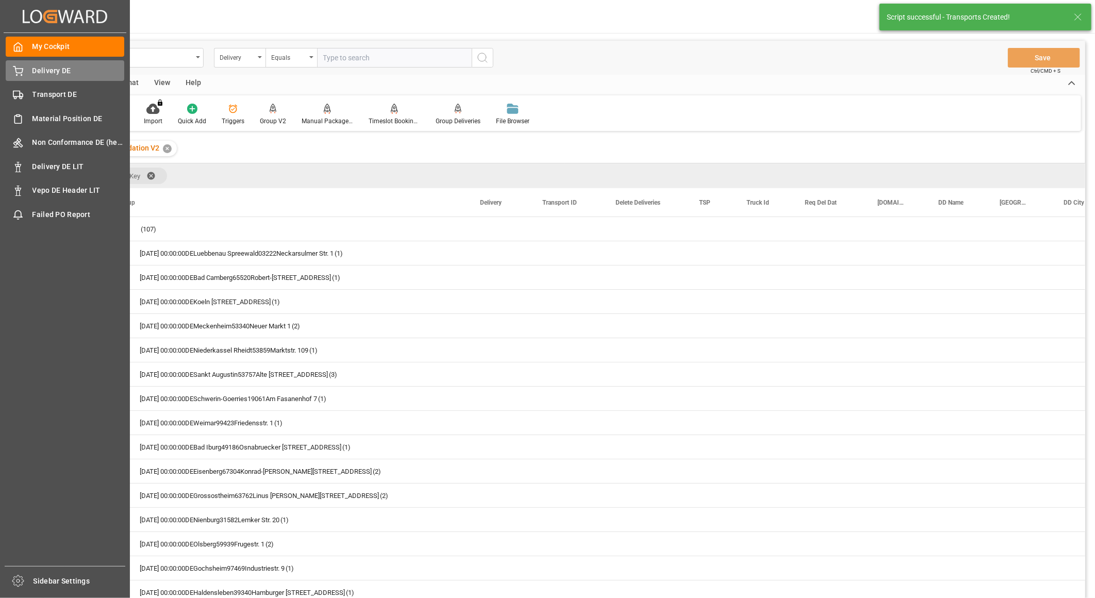
click at [28, 70] on div "Delivery DE Delivery DE" at bounding box center [65, 70] width 119 height 20
